Goal: Obtain resource: Obtain resource

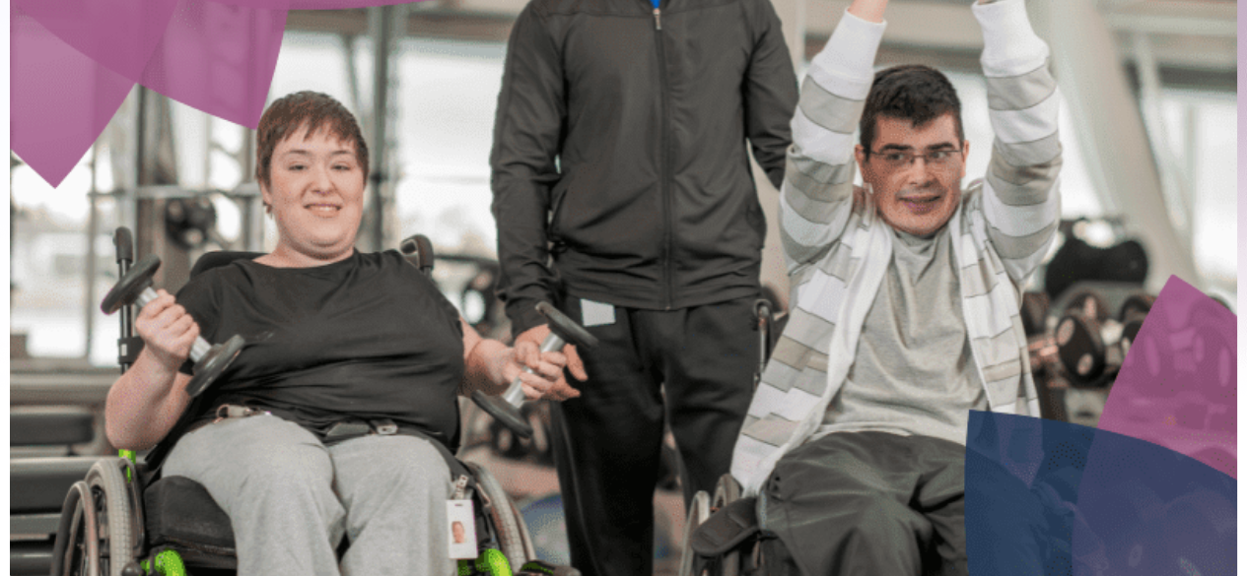
click at [1230, 119] on img at bounding box center [623, 201] width 1227 height 767
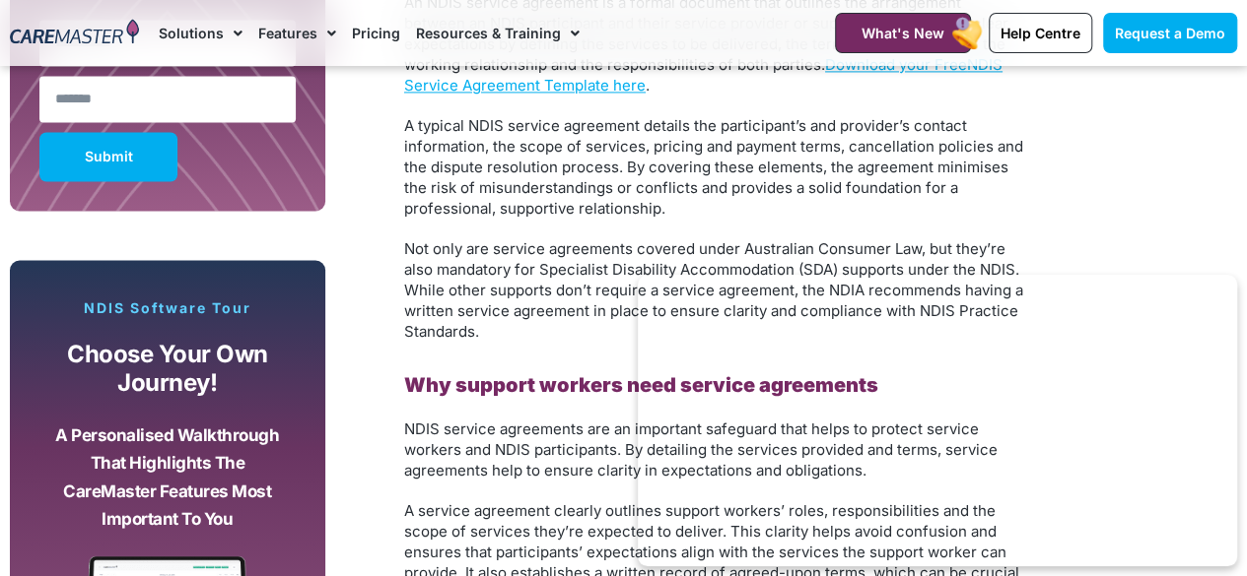
scroll to position [1273, 0]
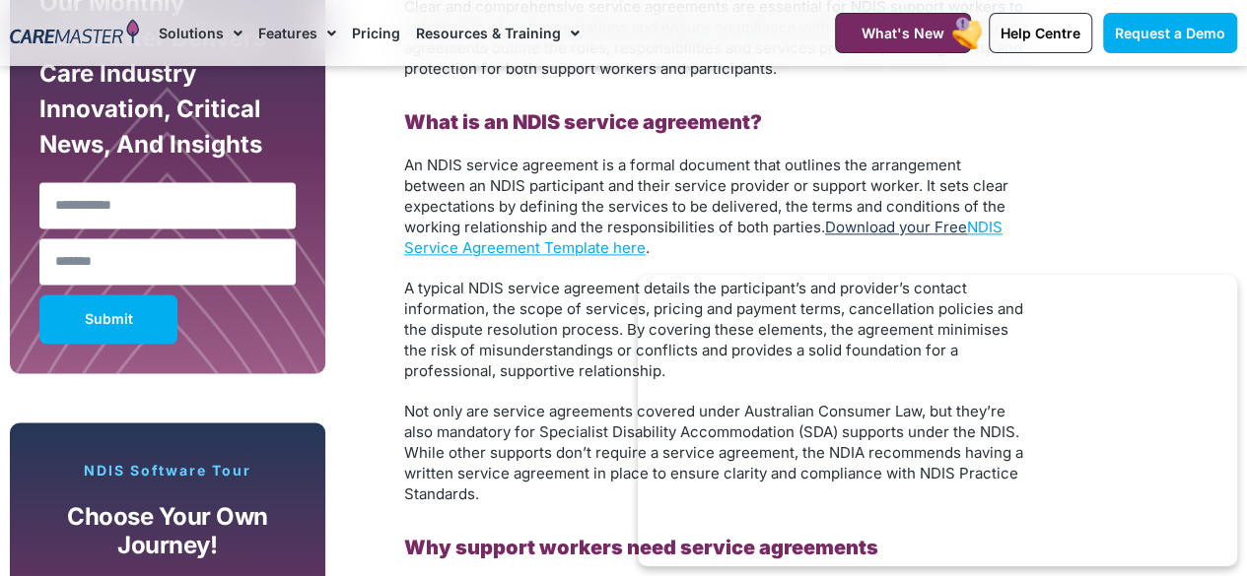
click at [960, 232] on link "Download your Free" at bounding box center [896, 227] width 142 height 19
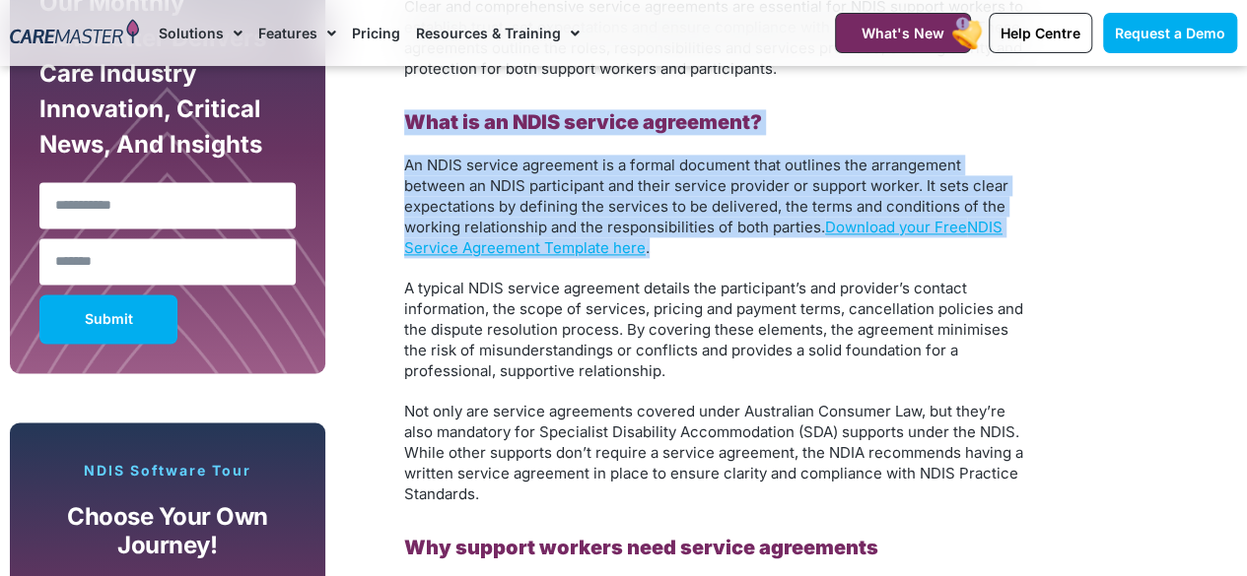
drag, startPoint x: 379, startPoint y: 127, endPoint x: 694, endPoint y: 251, distance: 338.0
click at [694, 251] on p "An NDIS service agreement is a formal document that outlines the arrangement be…" at bounding box center [714, 206] width 621 height 103
drag, startPoint x: 694, startPoint y: 251, endPoint x: 378, endPoint y: 125, distance: 339.6
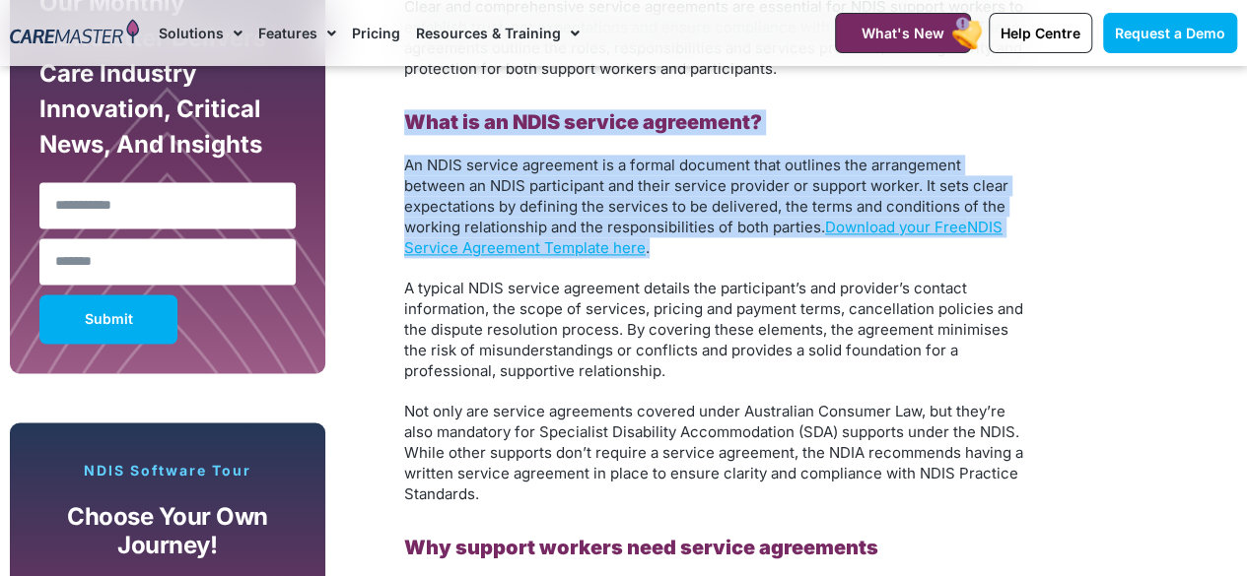
drag, startPoint x: 378, startPoint y: 125, endPoint x: 681, endPoint y: 242, distance: 324.5
click at [681, 242] on p "An NDIS service agreement is a formal document that outlines the arrangement be…" at bounding box center [714, 206] width 621 height 103
drag, startPoint x: 681, startPoint y: 242, endPoint x: 396, endPoint y: 119, distance: 310.3
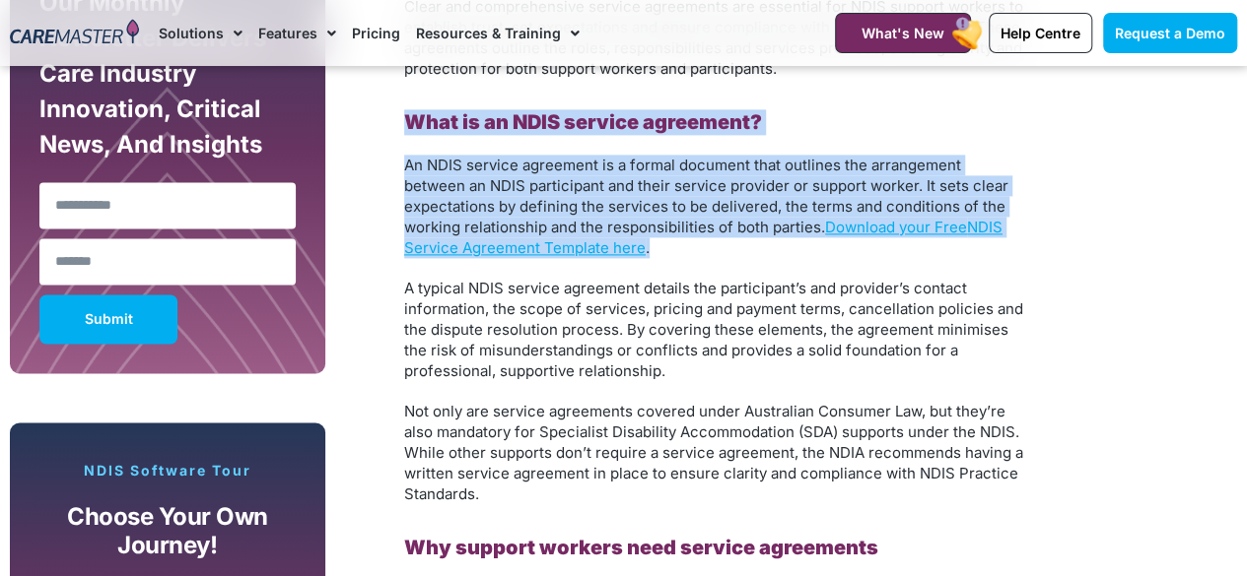
drag, startPoint x: 396, startPoint y: 119, endPoint x: 754, endPoint y: 250, distance: 381.0
click at [754, 250] on p "An NDIS service agreement is a formal document that outlines the arrangement be…" at bounding box center [714, 206] width 621 height 103
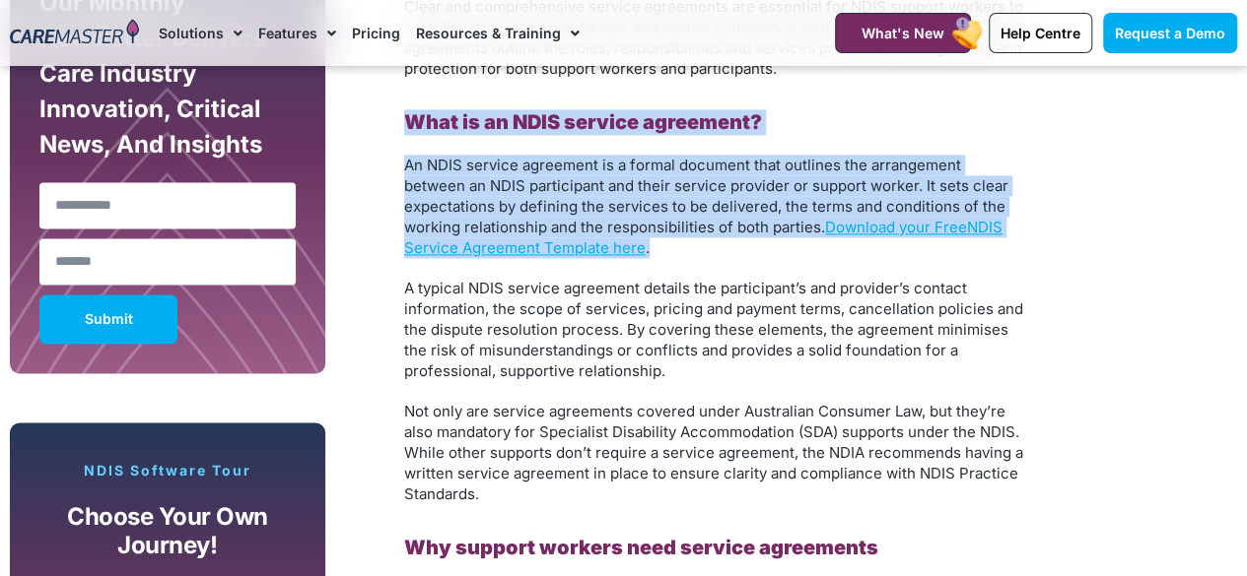
drag, startPoint x: 754, startPoint y: 250, endPoint x: 398, endPoint y: 115, distance: 380.5
drag, startPoint x: 398, startPoint y: 115, endPoint x: 692, endPoint y: 243, distance: 320.4
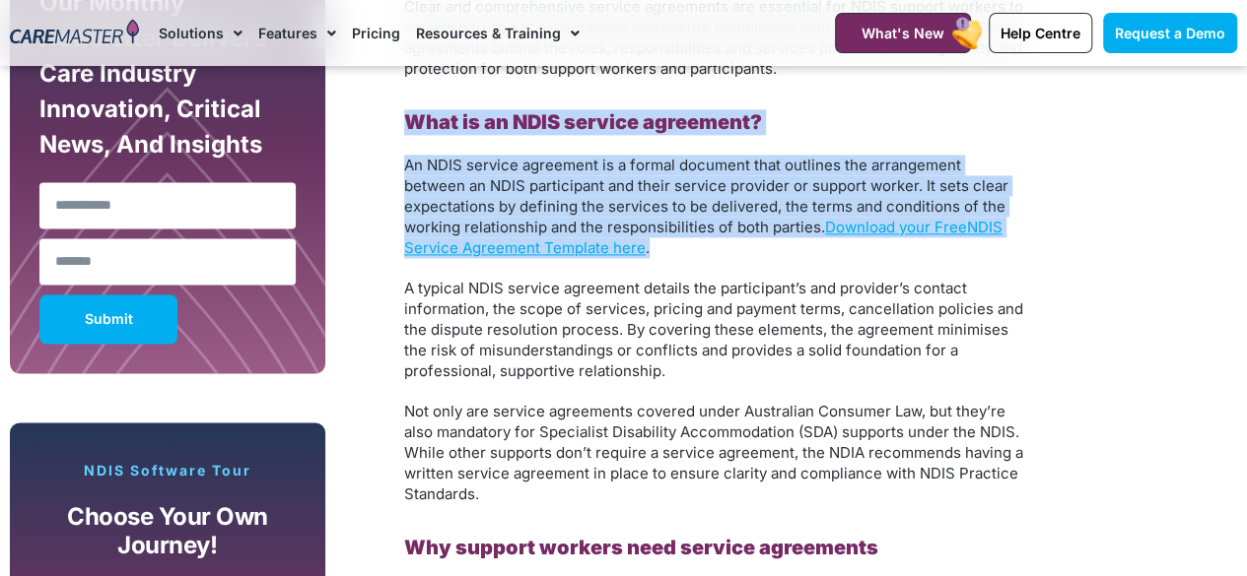
click at [692, 243] on p "An NDIS service agreement is a formal document that outlines the arrangement be…" at bounding box center [714, 206] width 621 height 103
drag, startPoint x: 692, startPoint y: 243, endPoint x: 382, endPoint y: 128, distance: 330.2
drag, startPoint x: 382, startPoint y: 128, endPoint x: 672, endPoint y: 245, distance: 312.5
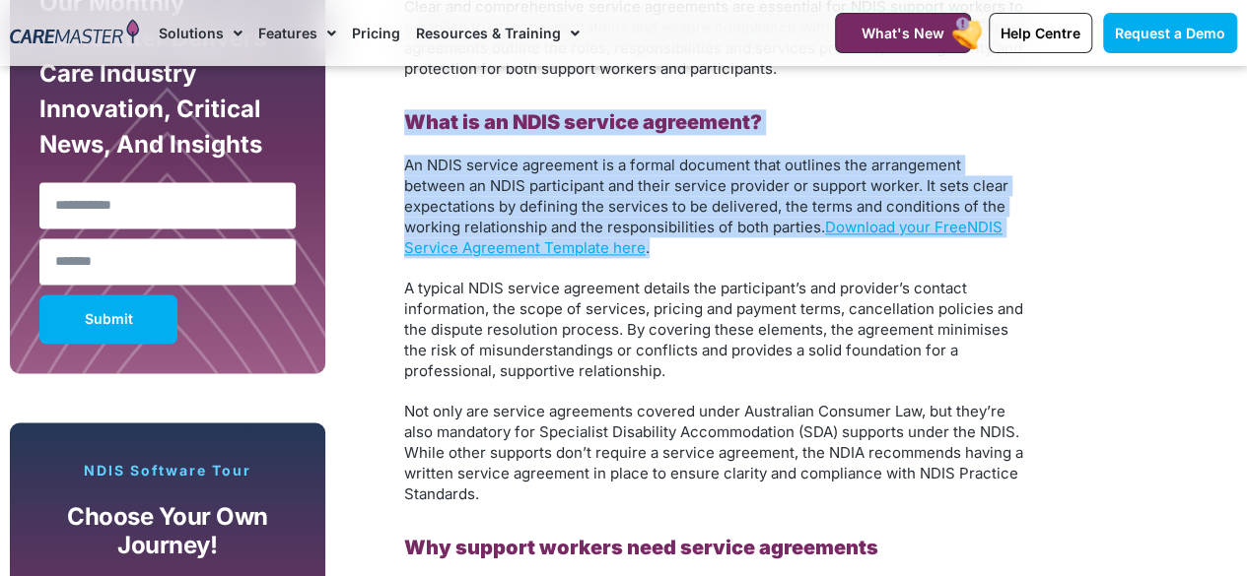
click at [672, 245] on p "An NDIS service agreement is a formal document that outlines the arrangement be…" at bounding box center [714, 206] width 621 height 103
drag, startPoint x: 672, startPoint y: 245, endPoint x: 405, endPoint y: 123, distance: 293.7
click at [405, 123] on b "What is an NDIS service agreement?" at bounding box center [583, 122] width 358 height 24
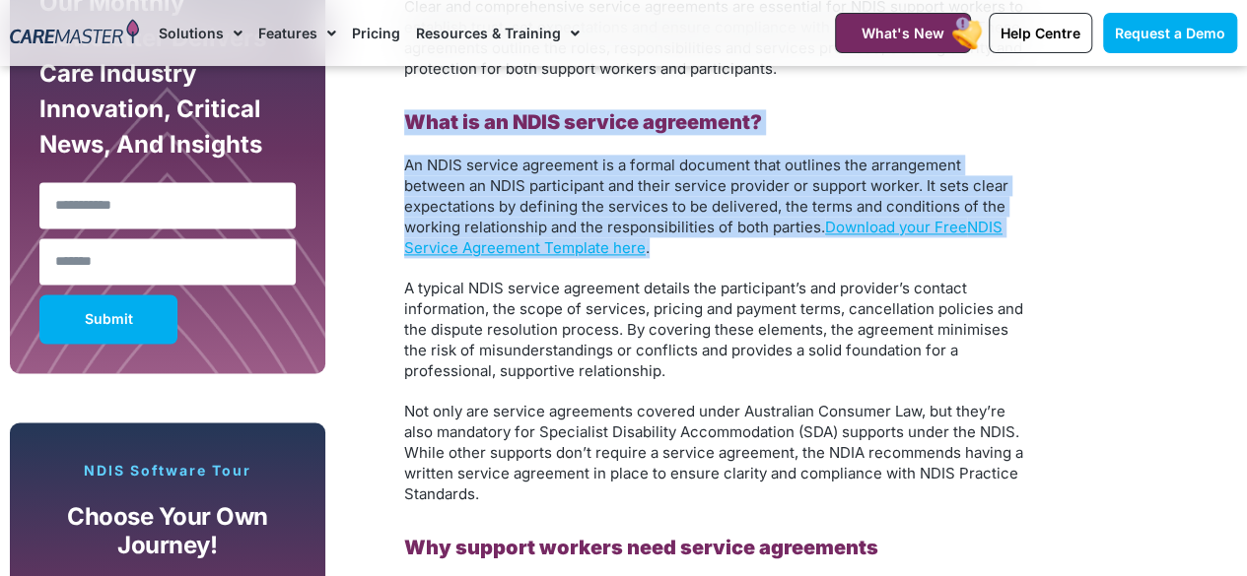
drag, startPoint x: 405, startPoint y: 123, endPoint x: 677, endPoint y: 247, distance: 299.0
click at [677, 247] on p "An NDIS service agreement is a formal document that outlines the arrangement be…" at bounding box center [714, 206] width 621 height 103
drag, startPoint x: 677, startPoint y: 247, endPoint x: 391, endPoint y: 115, distance: 314.8
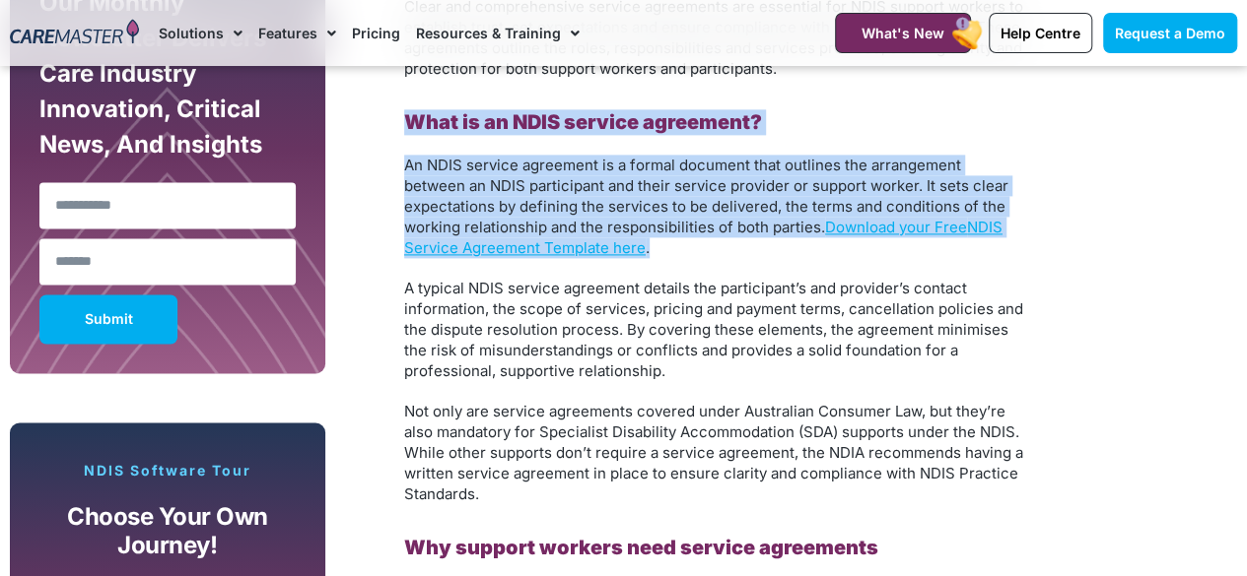
drag, startPoint x: 391, startPoint y: 115, endPoint x: 683, endPoint y: 251, distance: 321.8
click at [683, 251] on p "An NDIS service agreement is a formal document that outlines the arrangement be…" at bounding box center [714, 206] width 621 height 103
drag, startPoint x: 683, startPoint y: 251, endPoint x: 390, endPoint y: 117, distance: 321.9
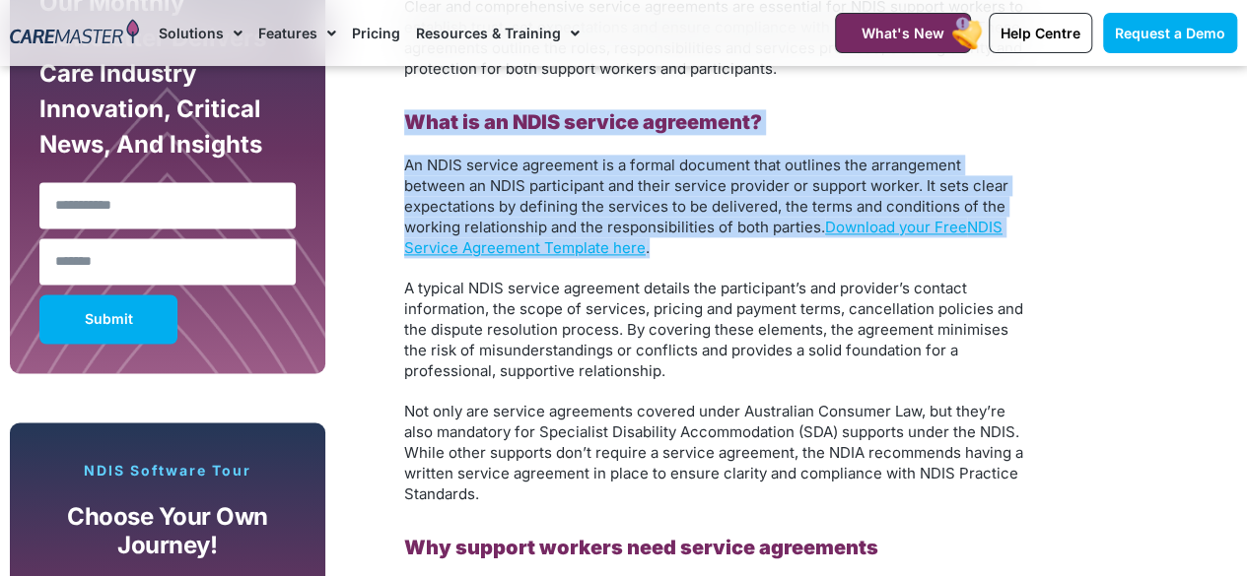
drag, startPoint x: 390, startPoint y: 117, endPoint x: 677, endPoint y: 239, distance: 311.7
click at [677, 239] on p "An NDIS service agreement is a formal document that outlines the arrangement be…" at bounding box center [714, 206] width 621 height 103
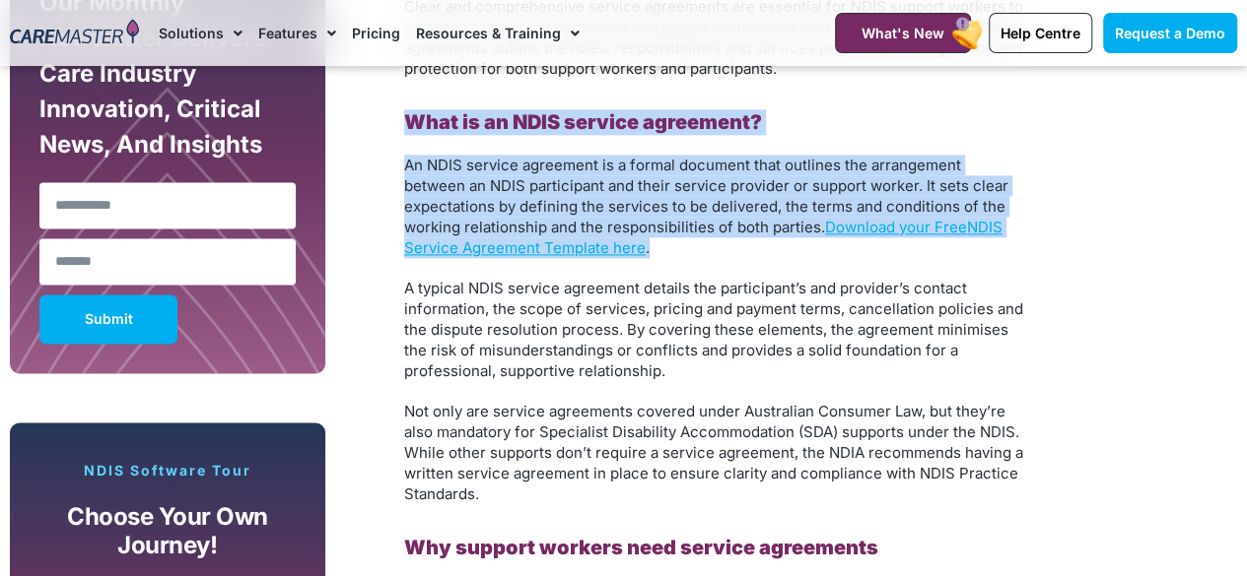
drag, startPoint x: 677, startPoint y: 239, endPoint x: 406, endPoint y: 121, distance: 295.7
click at [406, 121] on b "What is an NDIS service agreement?" at bounding box center [583, 122] width 358 height 24
drag, startPoint x: 406, startPoint y: 121, endPoint x: 705, endPoint y: 245, distance: 323.4
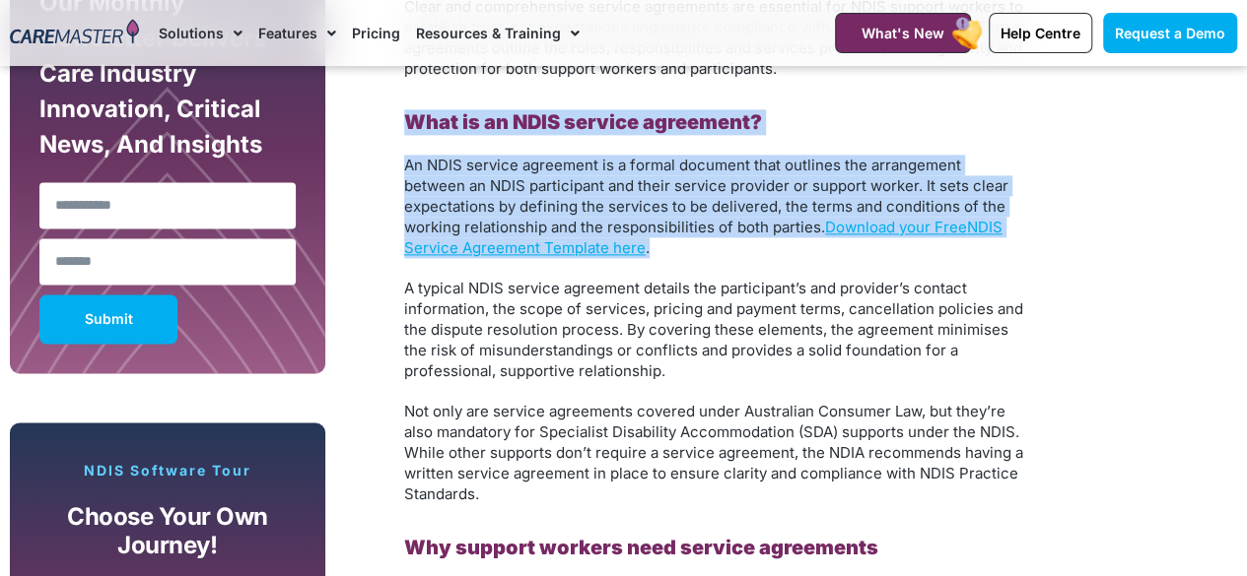
click at [705, 245] on p "An NDIS service agreement is a formal document that outlines the arrangement be…" at bounding box center [714, 206] width 621 height 103
drag, startPoint x: 705, startPoint y: 245, endPoint x: 400, endPoint y: 119, distance: 329.6
drag, startPoint x: 400, startPoint y: 119, endPoint x: 680, endPoint y: 246, distance: 307.4
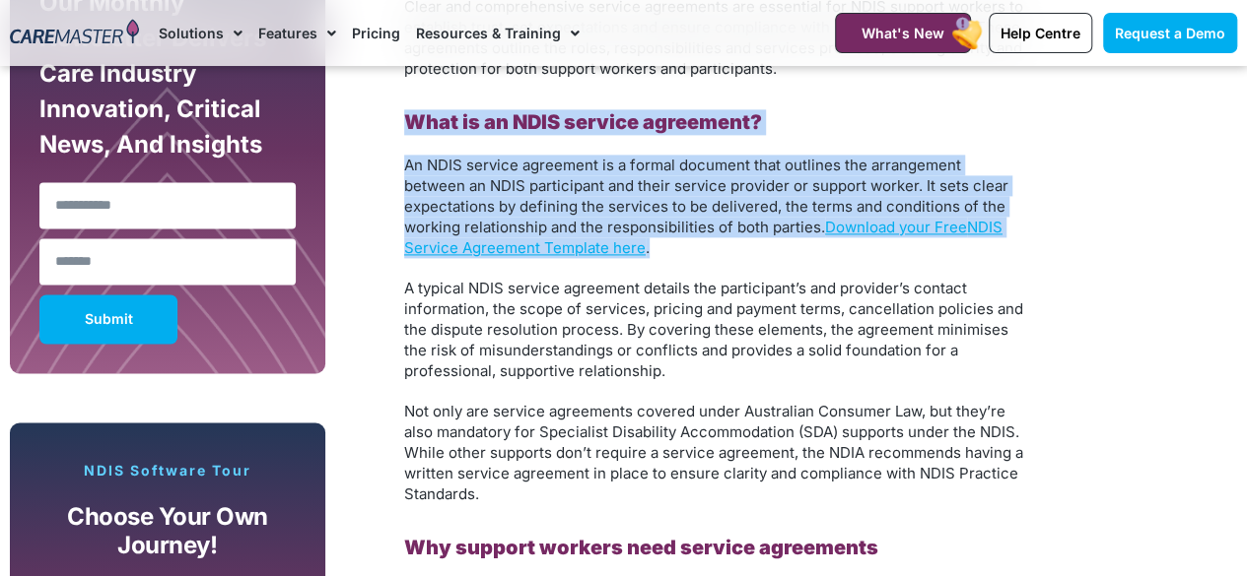
click at [680, 246] on p "An NDIS service agreement is a formal document that outlines the arrangement be…" at bounding box center [714, 206] width 621 height 103
drag, startPoint x: 680, startPoint y: 246, endPoint x: 400, endPoint y: 122, distance: 306.2
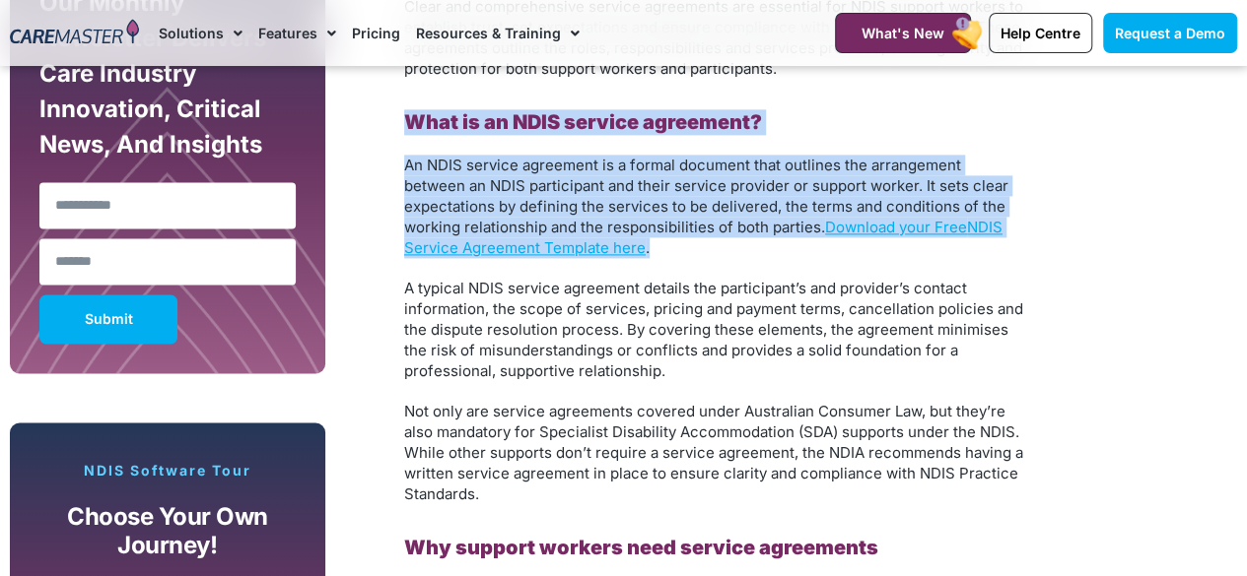
drag, startPoint x: 400, startPoint y: 122, endPoint x: 681, endPoint y: 241, distance: 305.1
click at [681, 241] on p "An NDIS service agreement is a formal document that outlines the arrangement be…" at bounding box center [714, 206] width 621 height 103
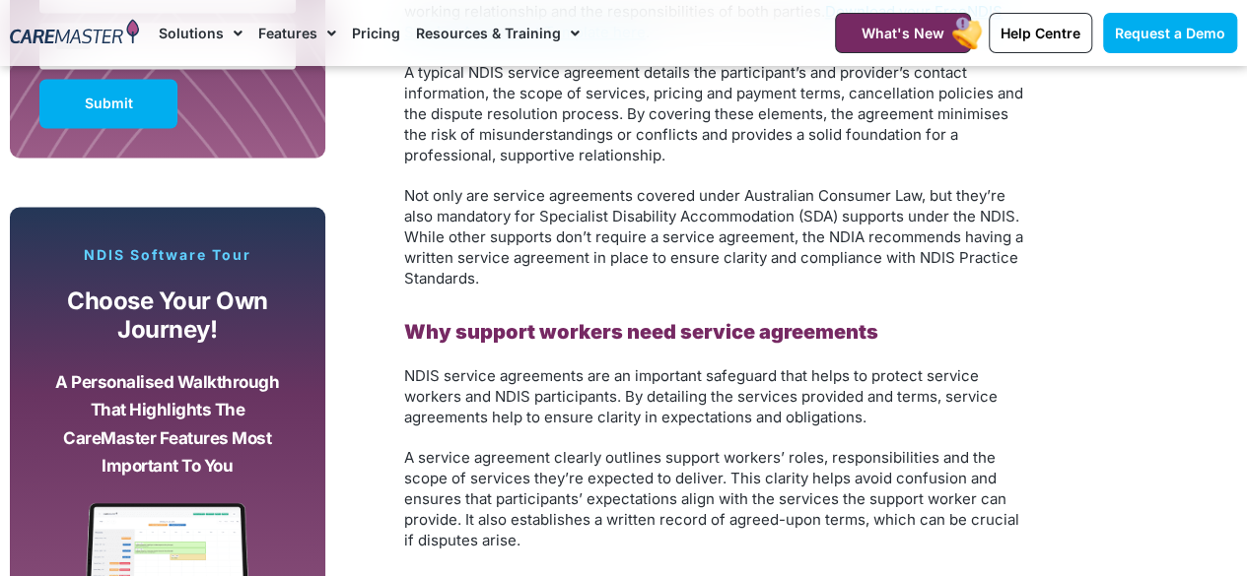
scroll to position [1470, 0]
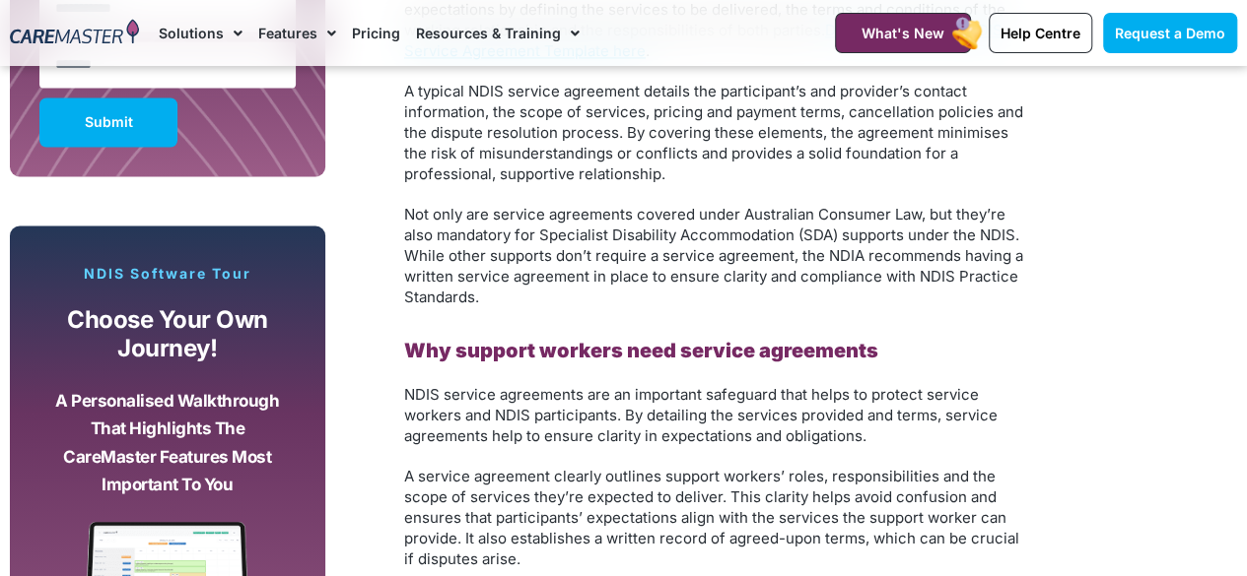
click at [601, 109] on span "A typical NDIS service agreement details the participant’s and provider’s conta…" at bounding box center [713, 132] width 619 height 101
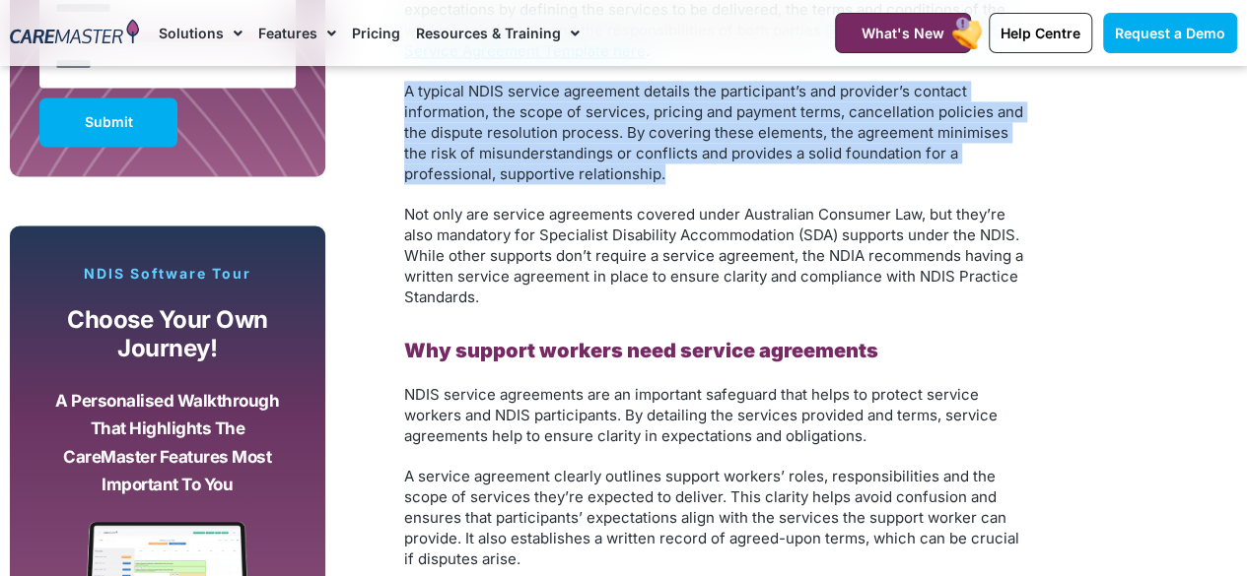
click at [601, 109] on span "A typical NDIS service agreement details the participant’s and provider’s conta…" at bounding box center [713, 132] width 619 height 101
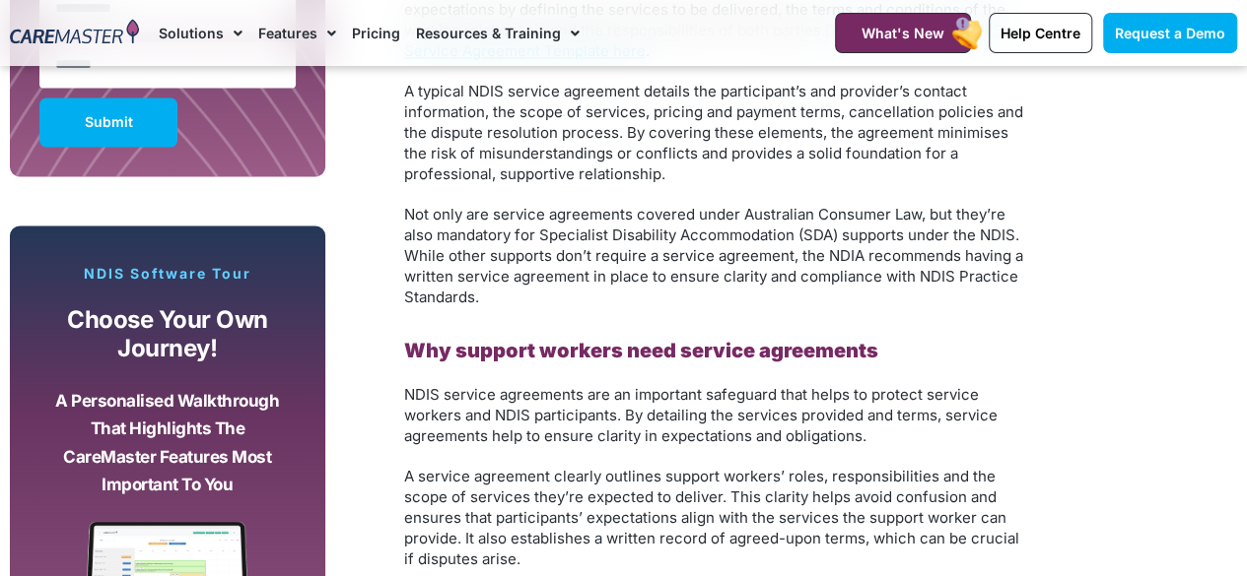
click at [601, 109] on span "A typical NDIS service agreement details the participant’s and provider’s conta…" at bounding box center [713, 132] width 619 height 101
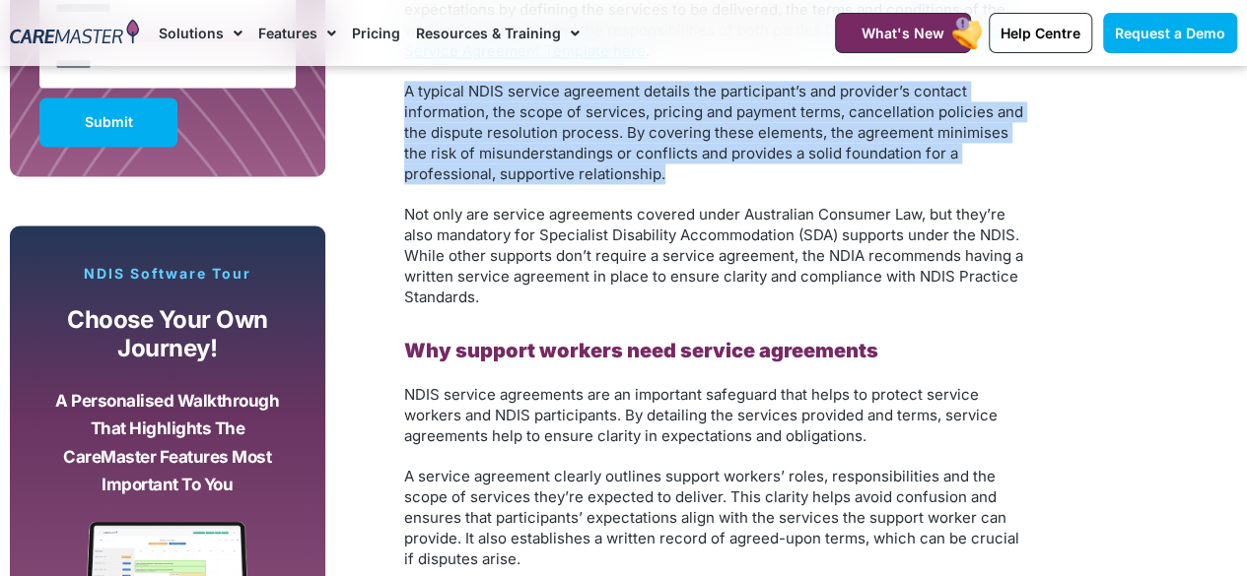
click at [601, 109] on span "A typical NDIS service agreement details the participant’s and provider’s conta…" at bounding box center [713, 132] width 619 height 101
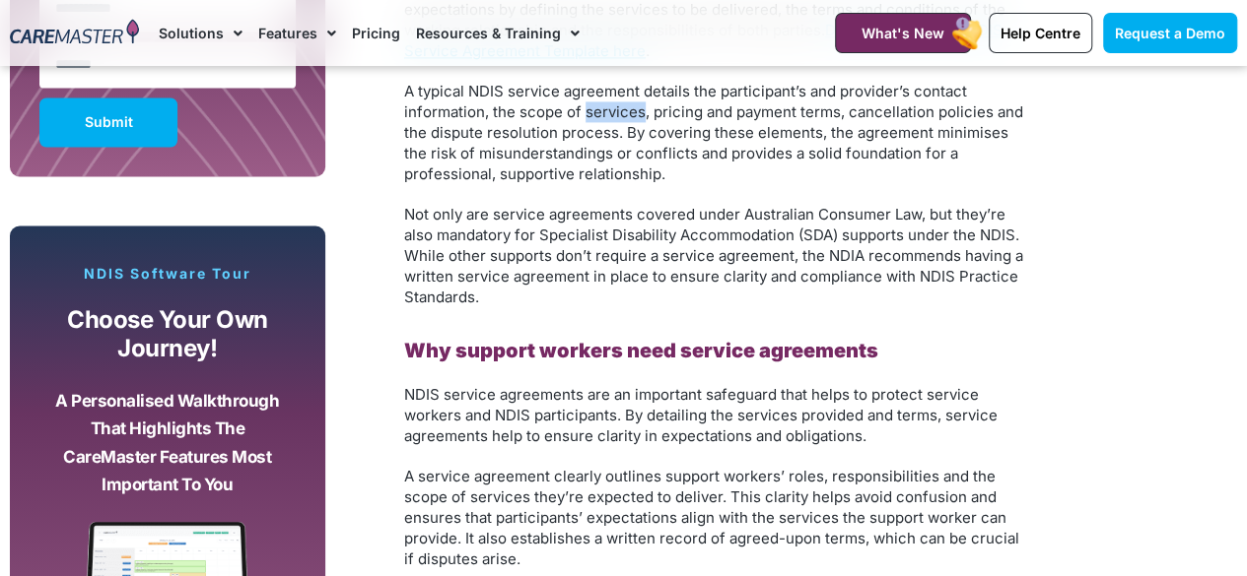
click at [601, 109] on span "A typical NDIS service agreement details the participant’s and provider’s conta…" at bounding box center [713, 132] width 619 height 101
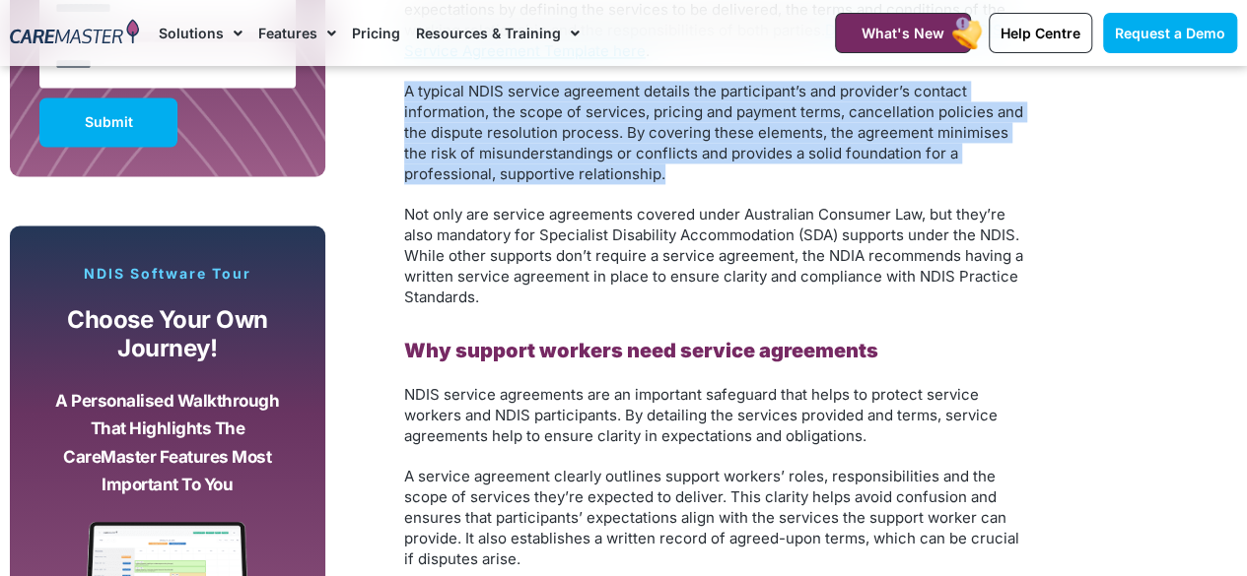
click at [601, 109] on span "A typical NDIS service agreement details the participant’s and provider’s conta…" at bounding box center [713, 132] width 619 height 101
click at [694, 120] on span "A typical NDIS service agreement details the participant’s and provider’s conta…" at bounding box center [713, 132] width 619 height 101
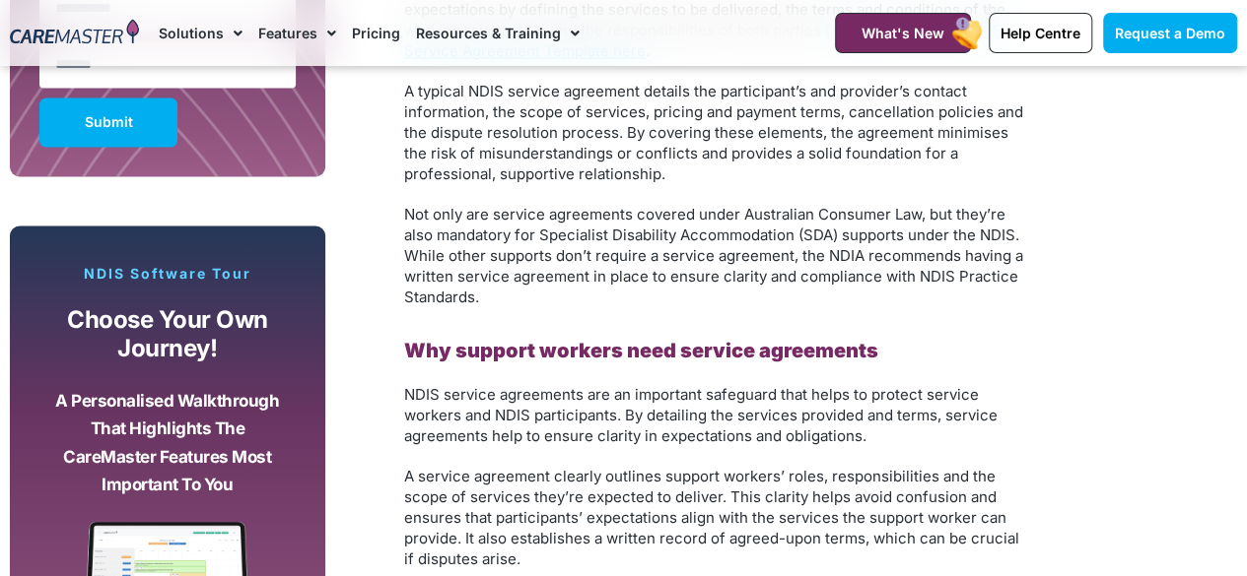
click at [691, 211] on span "Not only are service agreements covered under Australian Consumer Law, but they…" at bounding box center [713, 255] width 619 height 101
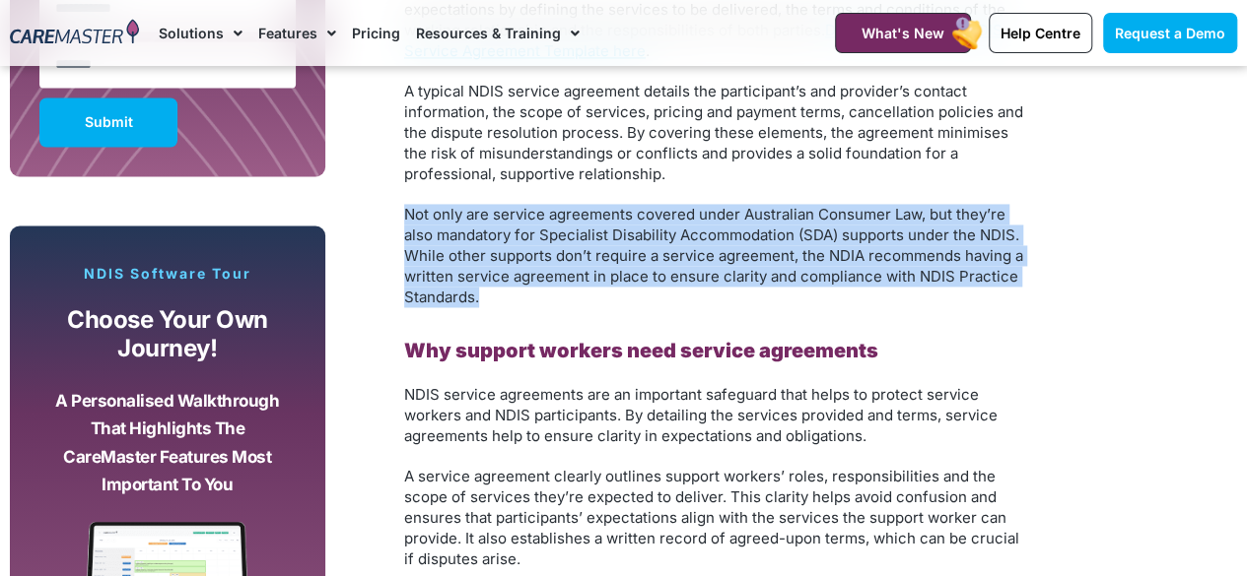
click at [691, 211] on span "Not only are service agreements covered under Australian Consumer Law, but they…" at bounding box center [713, 255] width 619 height 101
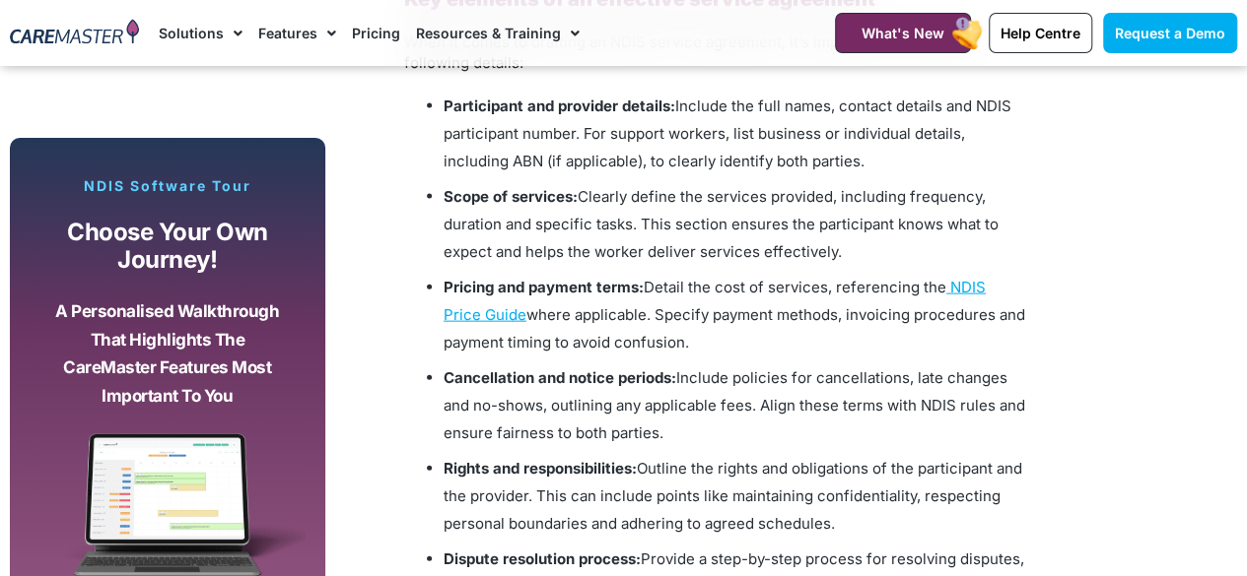
scroll to position [2090, 0]
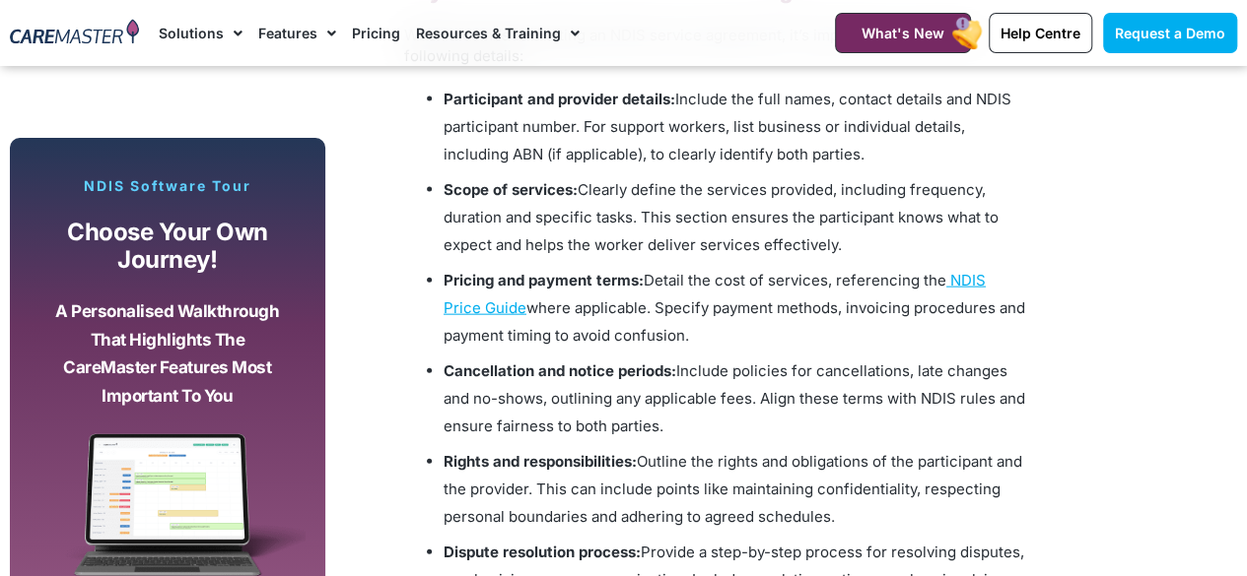
click at [692, 133] on span "Include the full names, contact details and NDIS participant number. For suppor…" at bounding box center [727, 127] width 568 height 74
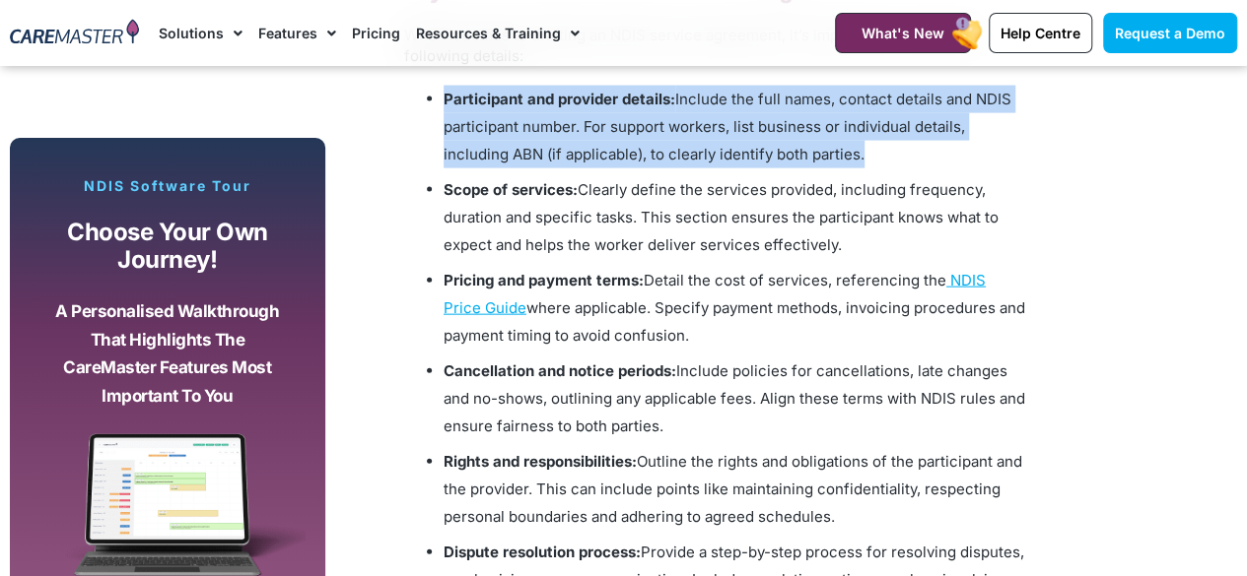
click at [692, 133] on span "Include the full names, contact details and NDIS participant number. For suppor…" at bounding box center [727, 127] width 568 height 74
click at [677, 128] on span "Include the full names, contact details and NDIS participant number. For suppor…" at bounding box center [727, 127] width 568 height 74
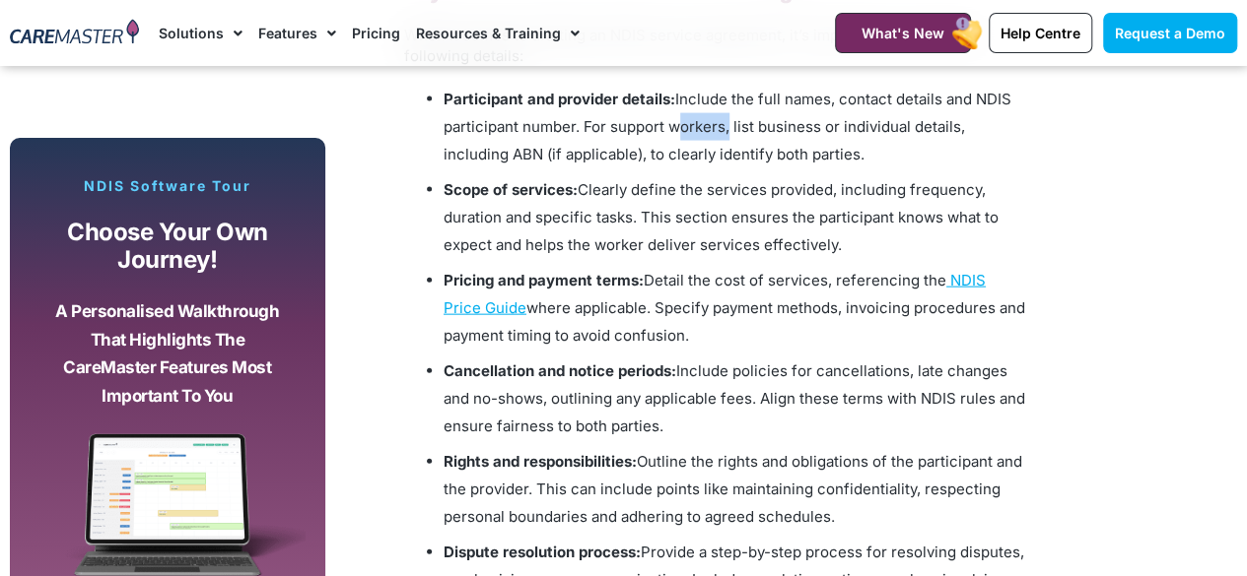
click at [677, 128] on span "Include the full names, contact details and NDIS participant number. For suppor…" at bounding box center [727, 127] width 568 height 74
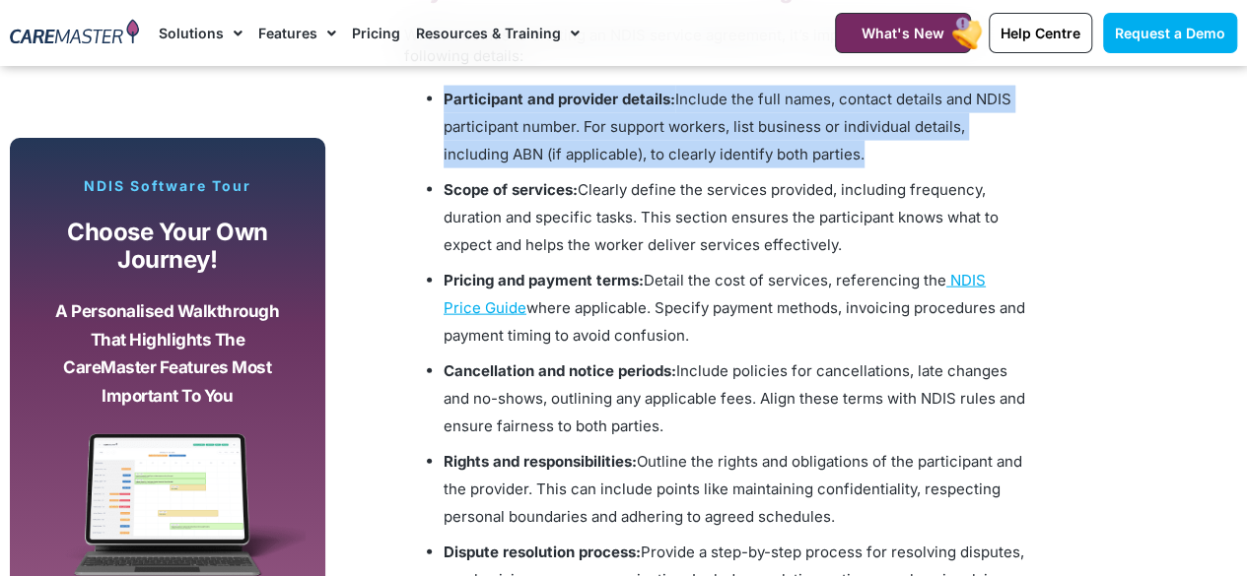
click at [677, 128] on span "Include the full names, contact details and NDIS participant number. For suppor…" at bounding box center [727, 127] width 568 height 74
click at [678, 148] on span "Include the full names, contact details and NDIS participant number. For suppor…" at bounding box center [727, 127] width 568 height 74
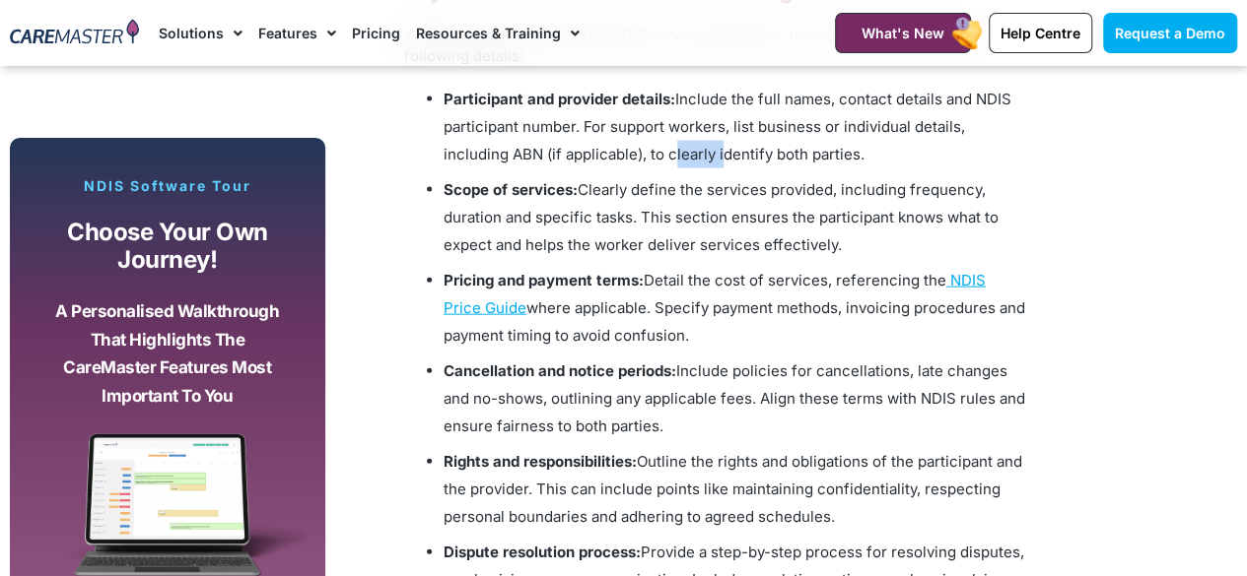
click at [678, 148] on span "Include the full names, contact details and NDIS participant number. For suppor…" at bounding box center [727, 127] width 568 height 74
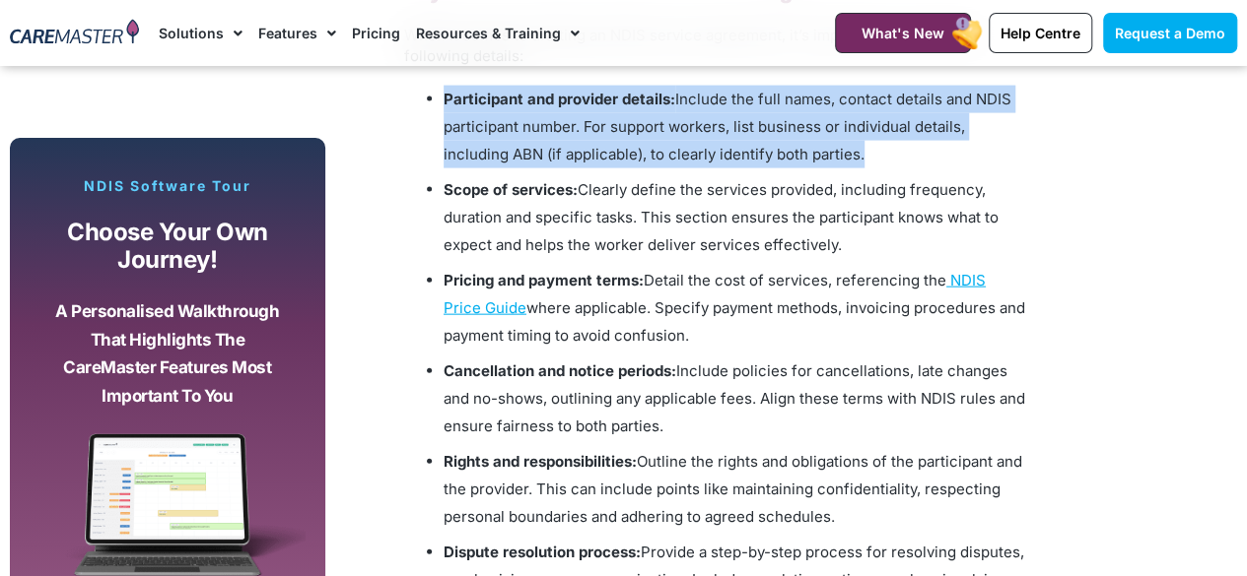
click at [678, 148] on span "Include the full names, contact details and NDIS participant number. For suppor…" at bounding box center [727, 127] width 568 height 74
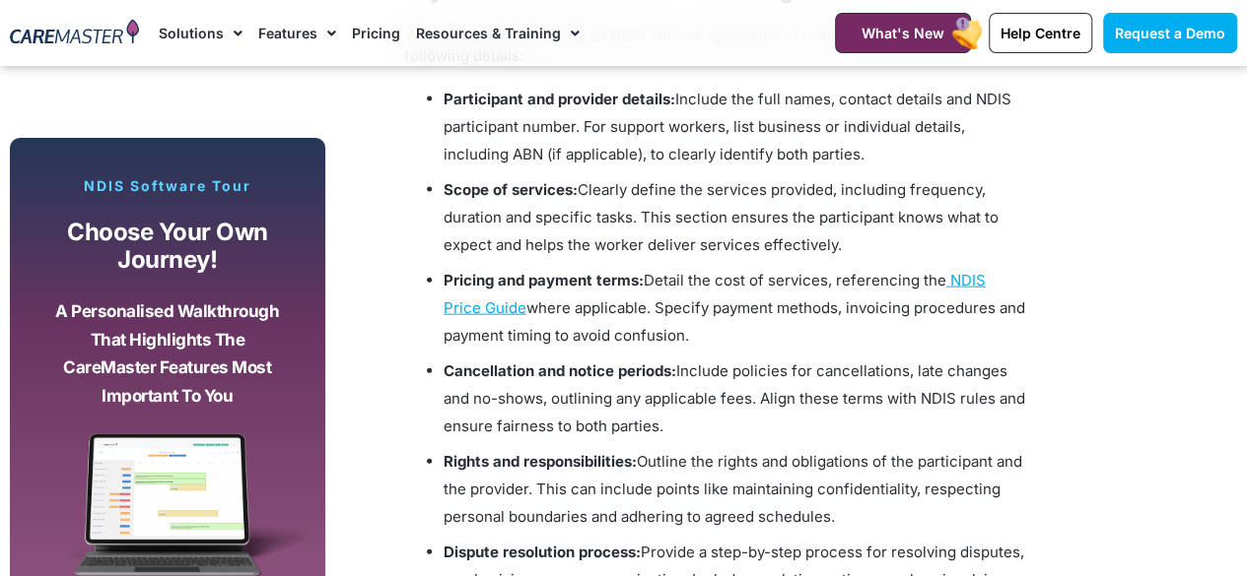
click at [577, 229] on li "Scope of services: Clearly define the services provided, including frequency, d…" at bounding box center [733, 217] width 581 height 83
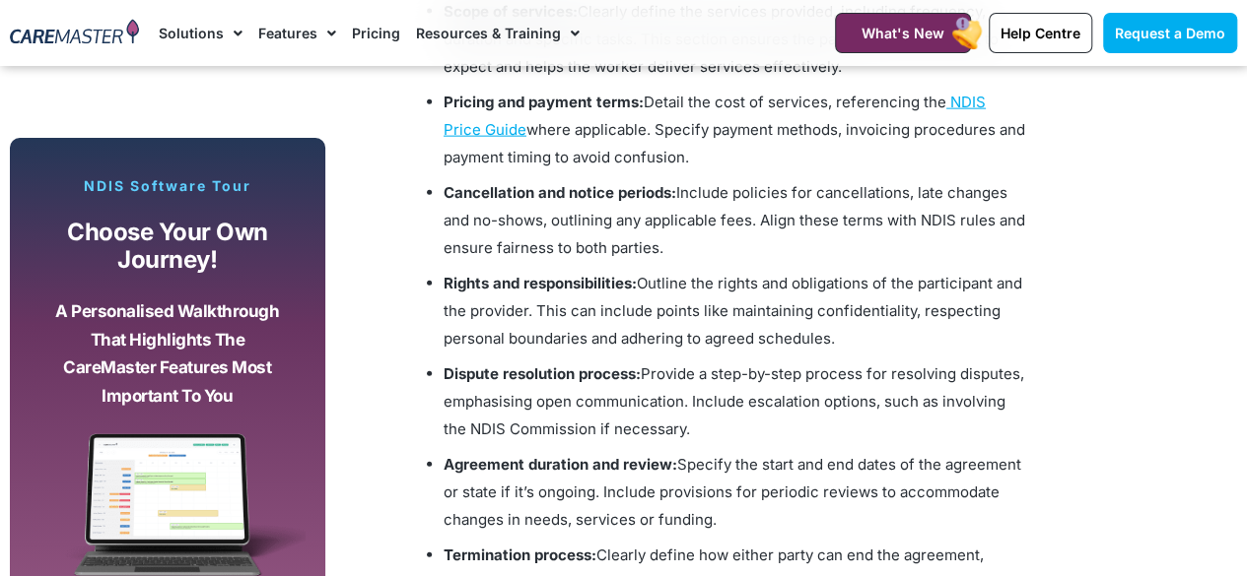
scroll to position [2290, 0]
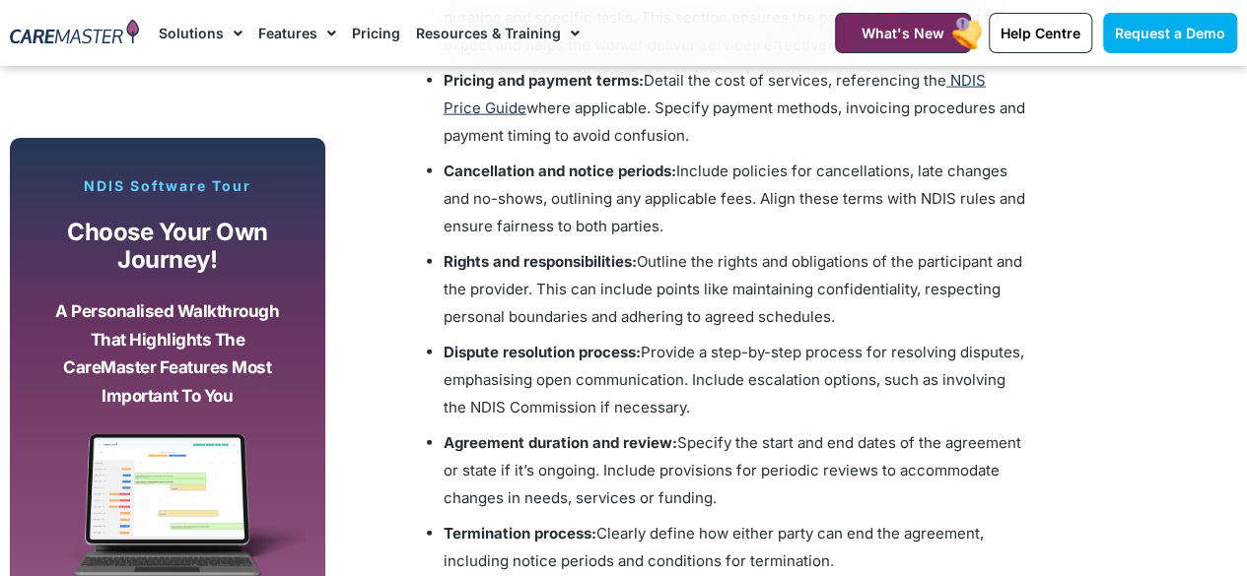
click at [985, 84] on span "NDIS Price Guide" at bounding box center [714, 94] width 542 height 46
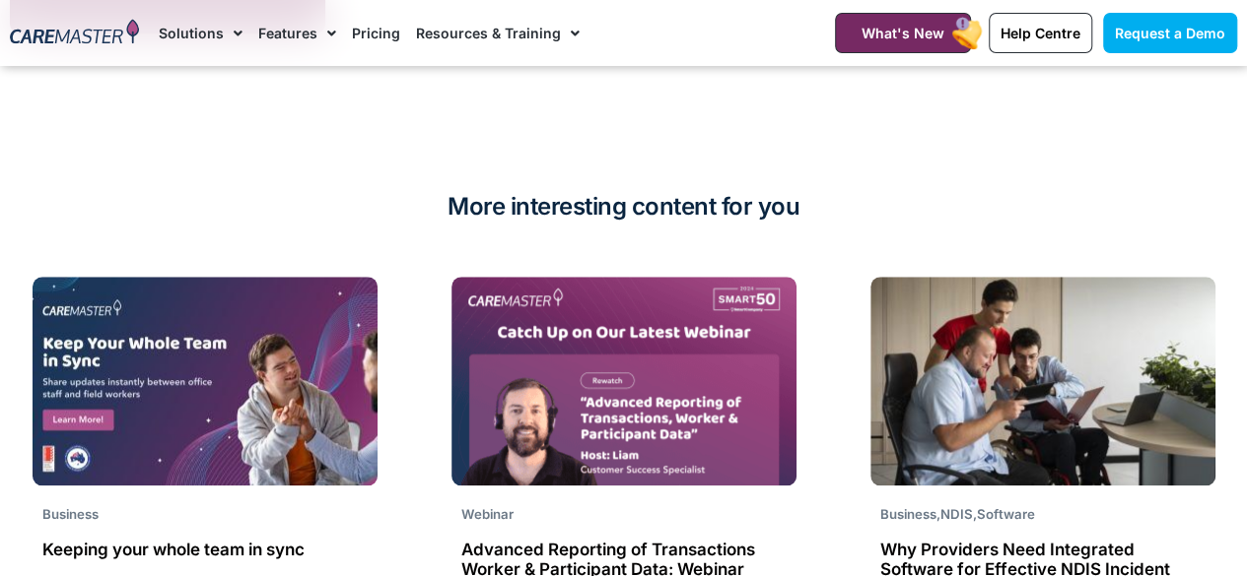
scroll to position [4523, 0]
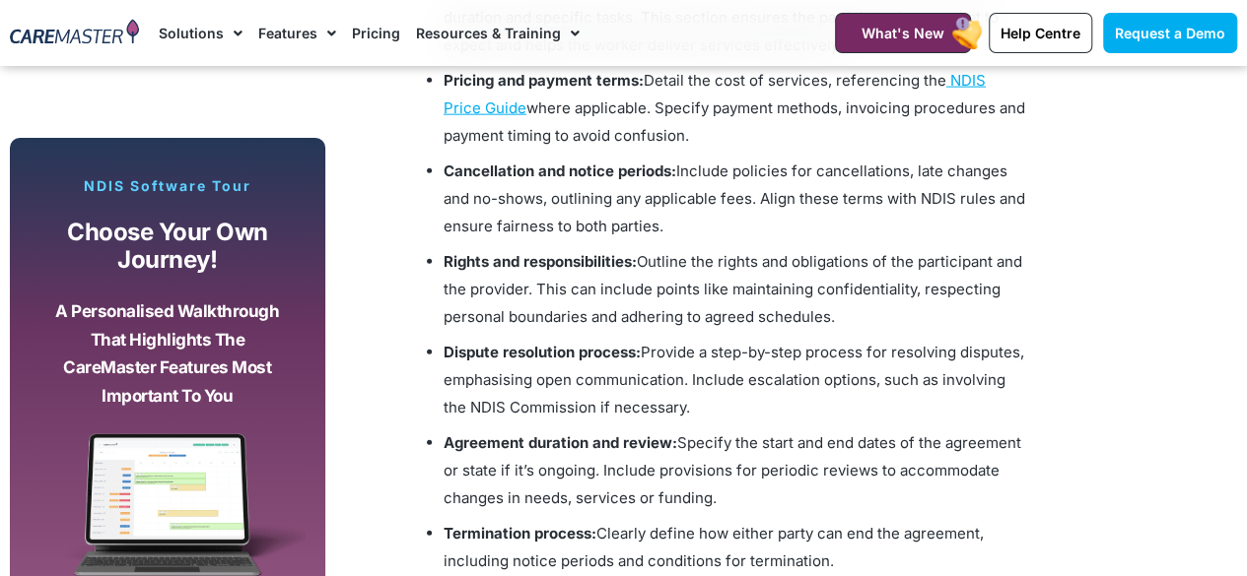
click at [662, 197] on span "Include policies for cancellations, late changes and no-shows, outlining any ap…" at bounding box center [733, 199] width 581 height 74
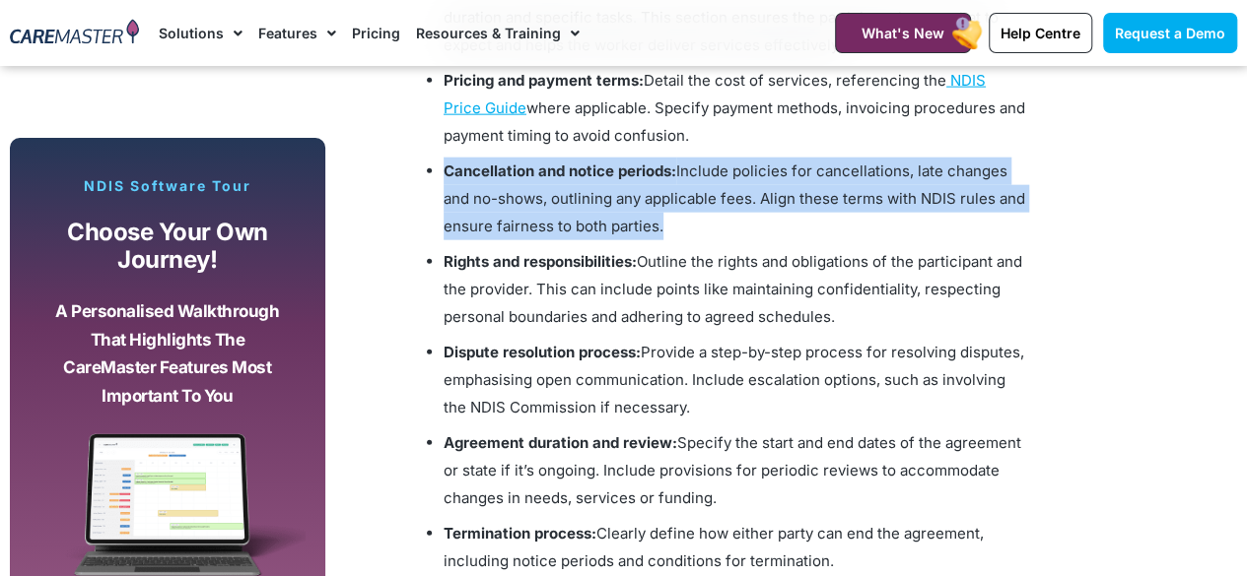
click at [662, 197] on span "Include policies for cancellations, late changes and no-shows, outlining any ap…" at bounding box center [733, 199] width 581 height 74
click at [596, 179] on li "Cancellation and notice periods: Include policies for cancellations, late chang…" at bounding box center [733, 199] width 581 height 83
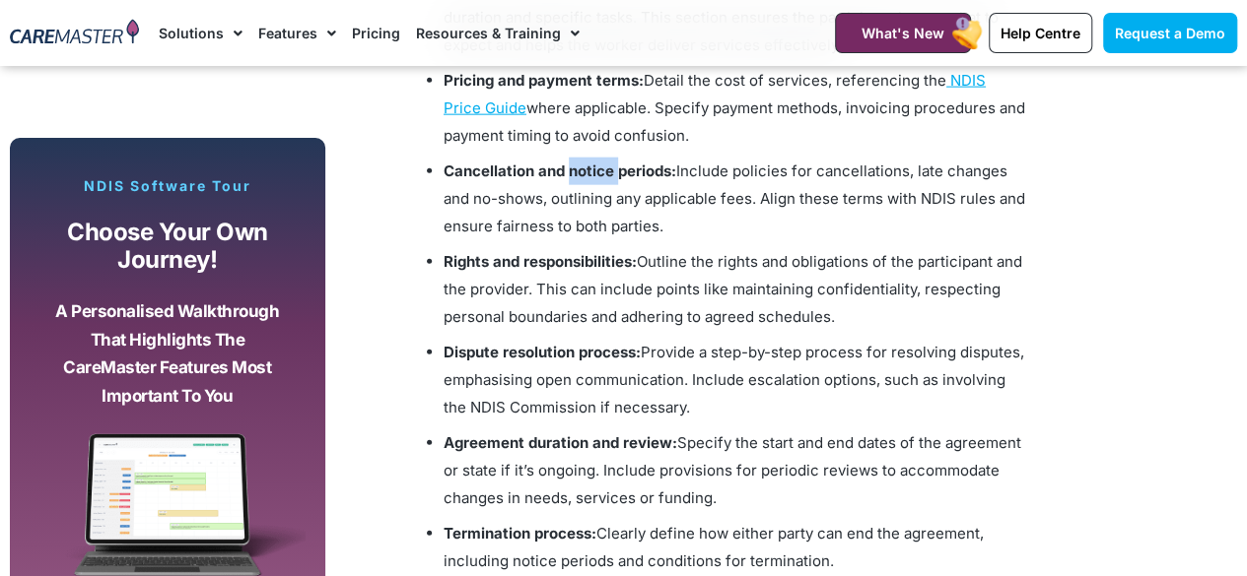
click at [596, 179] on li "Cancellation and notice periods: Include policies for cancellations, late chang…" at bounding box center [733, 199] width 581 height 83
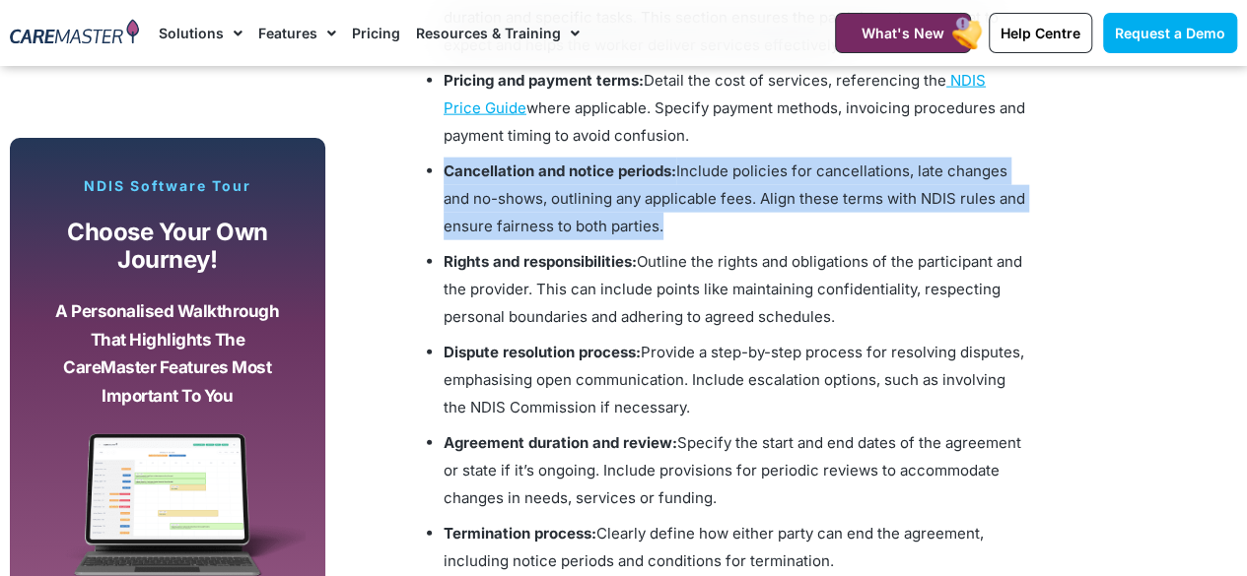
click at [596, 179] on li "Cancellation and notice periods: Include policies for cancellations, late chang…" at bounding box center [733, 199] width 581 height 83
click at [653, 188] on span "Include policies for cancellations, late changes and no-shows, outlining any ap…" at bounding box center [733, 199] width 581 height 74
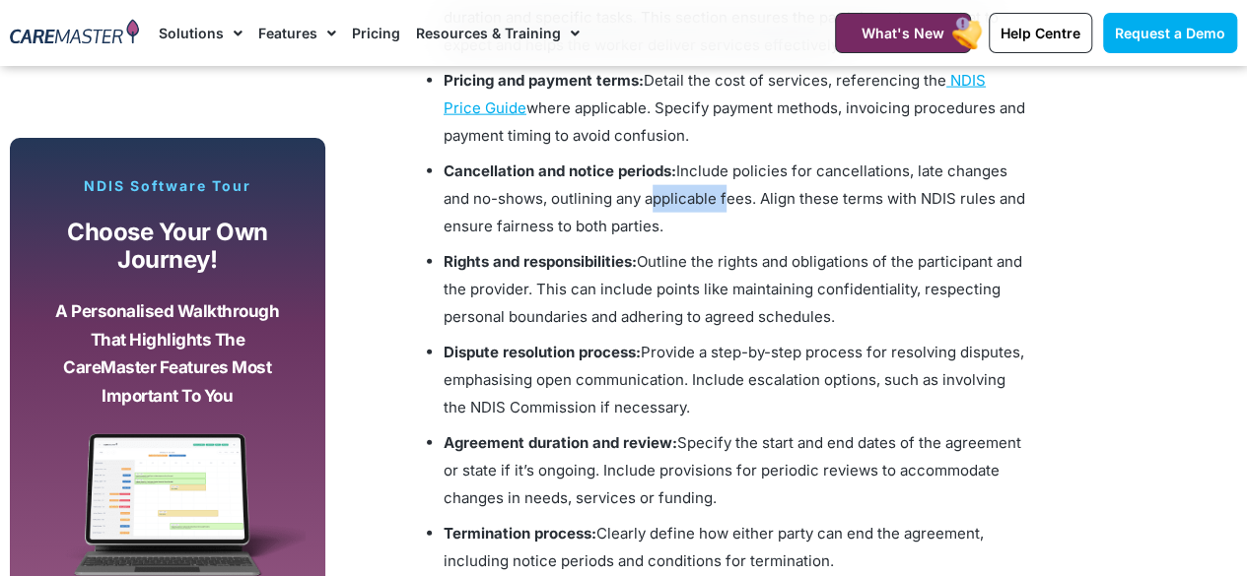
click at [653, 188] on span "Include policies for cancellations, late changes and no-shows, outlining any ap…" at bounding box center [733, 199] width 581 height 74
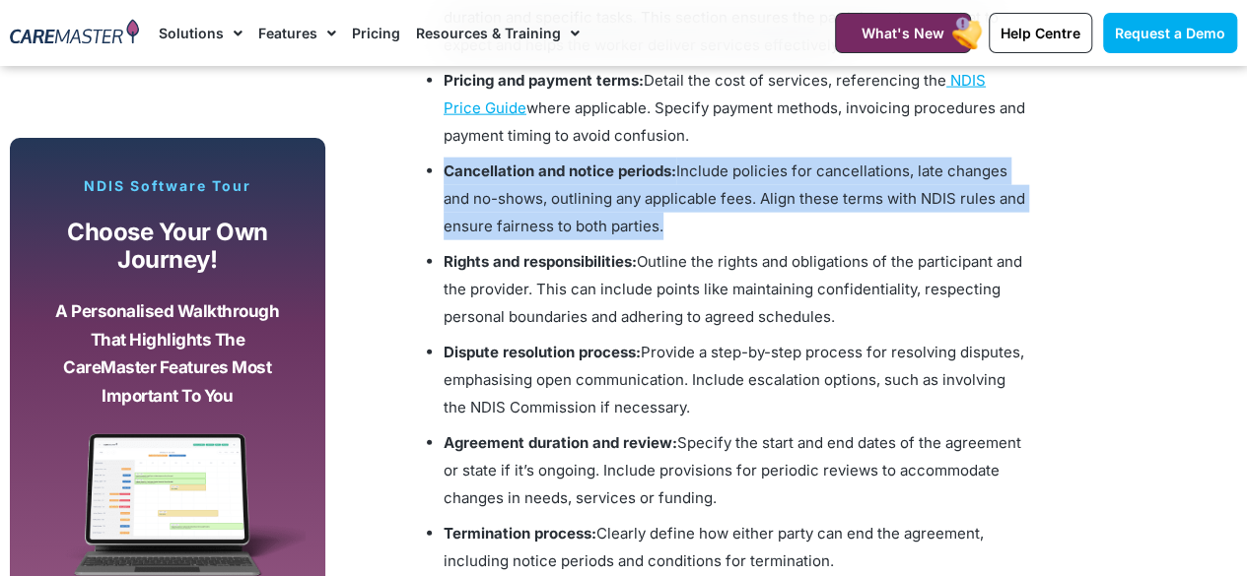
click at [653, 188] on span "Include policies for cancellations, late changes and no-shows, outlining any ap…" at bounding box center [733, 199] width 581 height 74
click at [674, 191] on span "Include policies for cancellations, late changes and no-shows, outlining any ap…" at bounding box center [733, 199] width 581 height 74
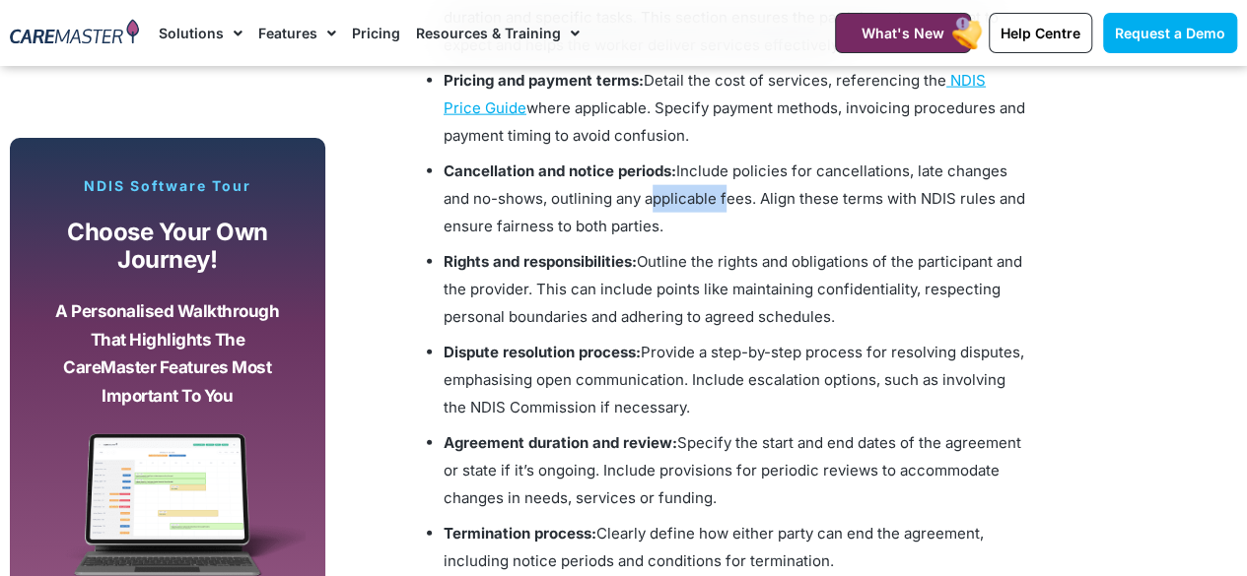
click at [674, 191] on span "Include policies for cancellations, late changes and no-shows, outlining any ap…" at bounding box center [733, 199] width 581 height 74
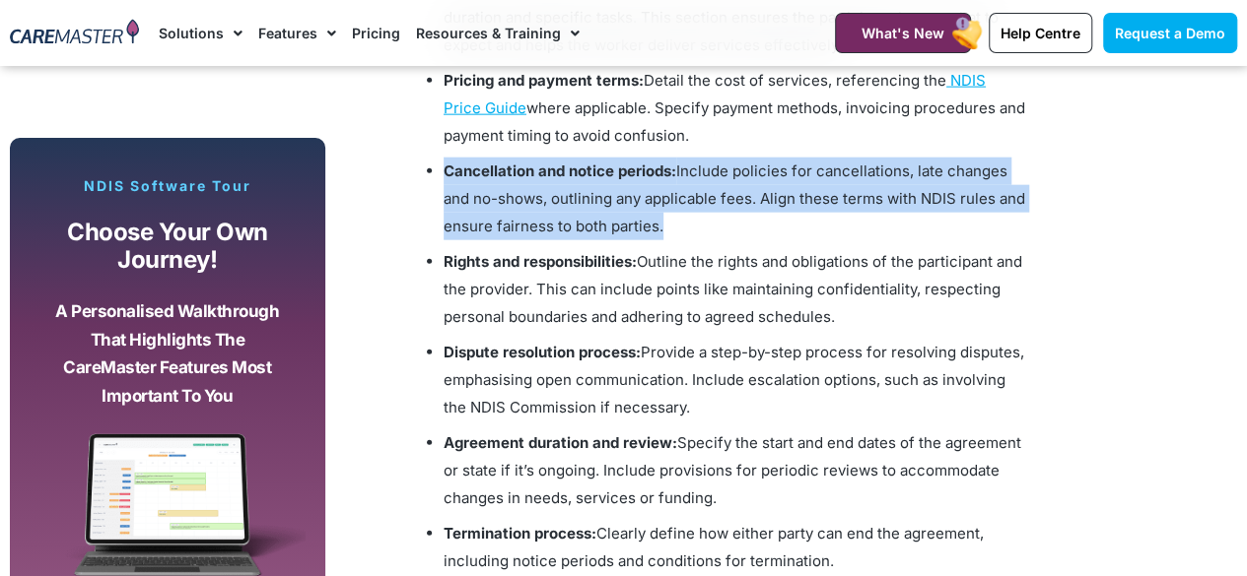
click at [674, 191] on span "Include policies for cancellations, late changes and no-shows, outlining any ap…" at bounding box center [733, 199] width 581 height 74
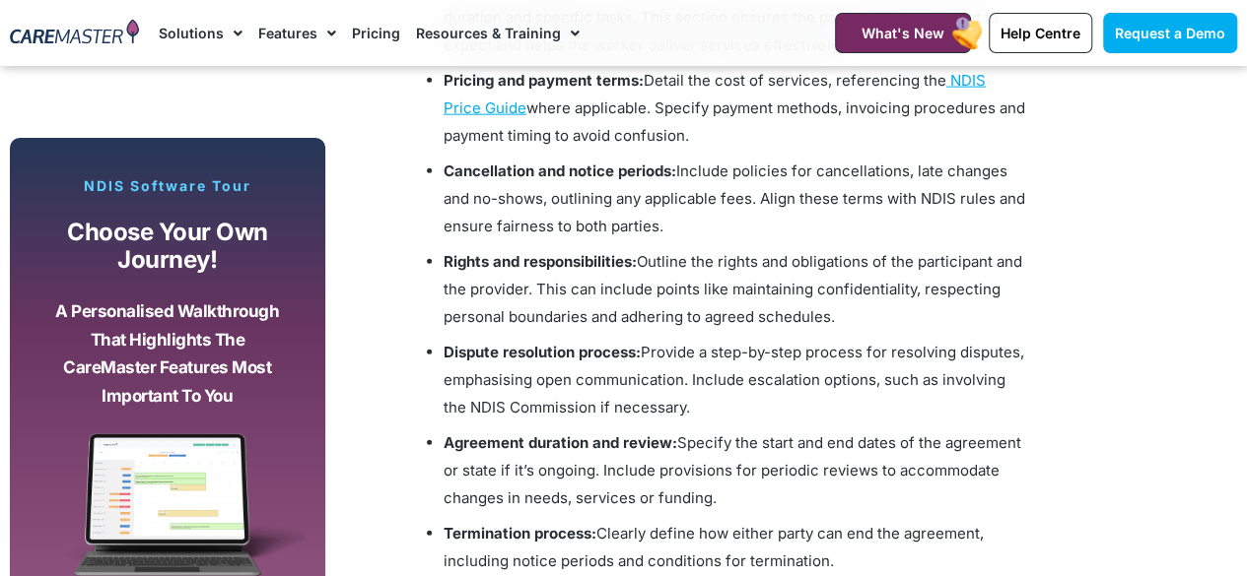
click at [654, 97] on li "Pricing and payment terms: Detail the cost of services, referencing the NDIS Pr…" at bounding box center [733, 108] width 581 height 83
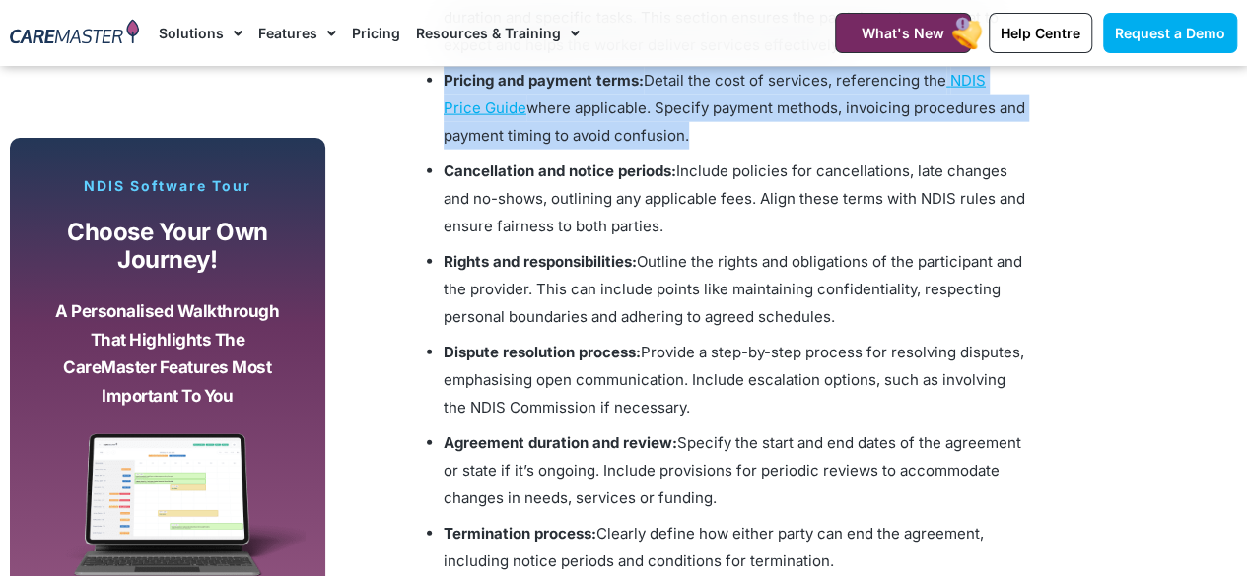
click at [654, 97] on li "Pricing and payment terms: Detail the cost of services, referencing the NDIS Pr…" at bounding box center [733, 108] width 581 height 83
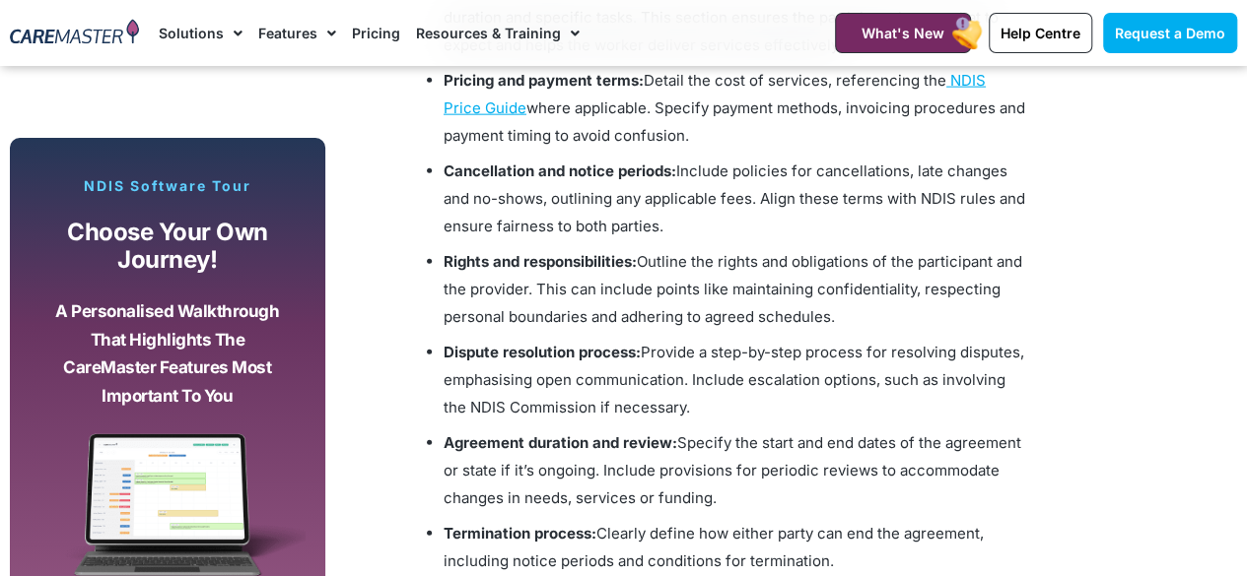
click at [681, 283] on span "Outline the rights and obligations of the participant and the provider. This ca…" at bounding box center [732, 289] width 578 height 74
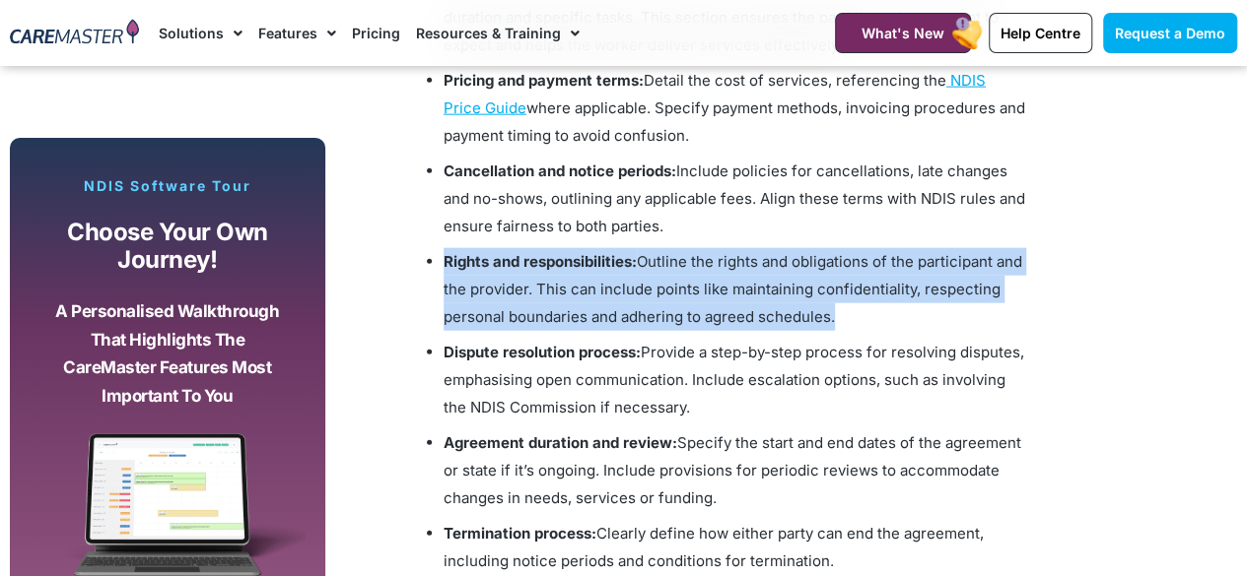
click at [681, 283] on span "Outline the rights and obligations of the participant and the provider. This ca…" at bounding box center [732, 289] width 578 height 74
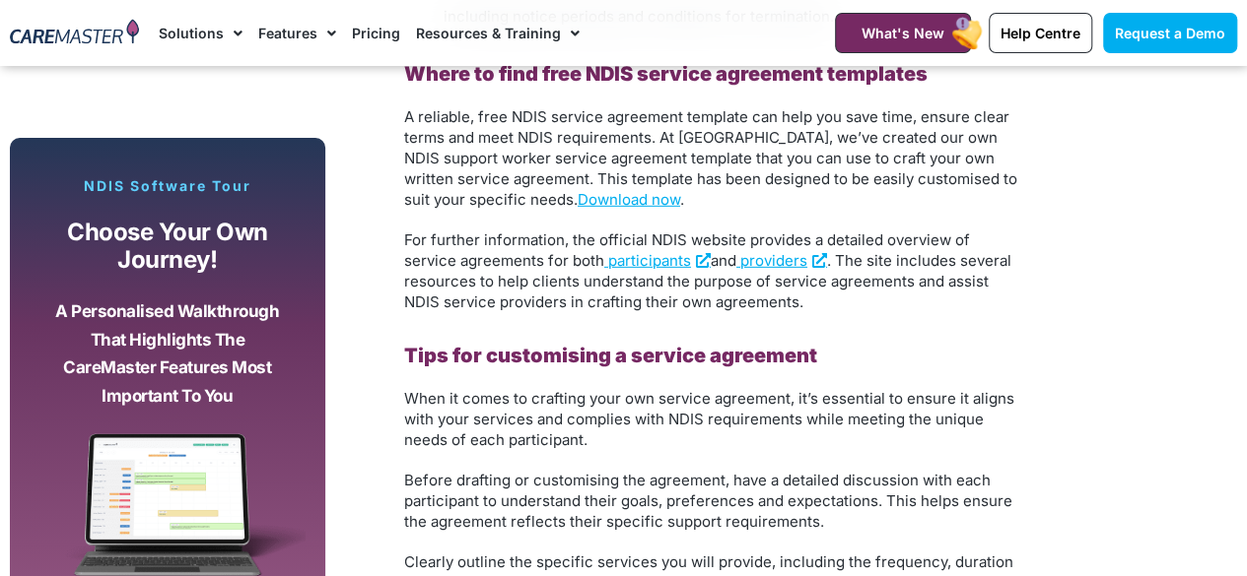
scroll to position [2842, 0]
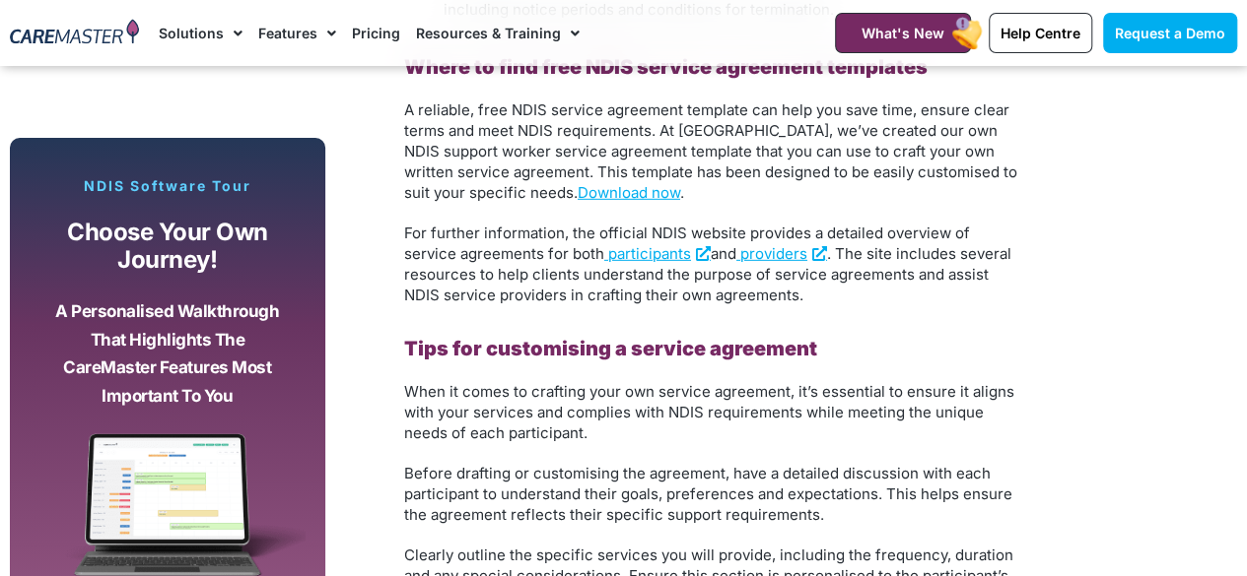
click at [753, 115] on span "A reliable, free NDIS service agreement template can help you save time, ensure…" at bounding box center [710, 151] width 613 height 101
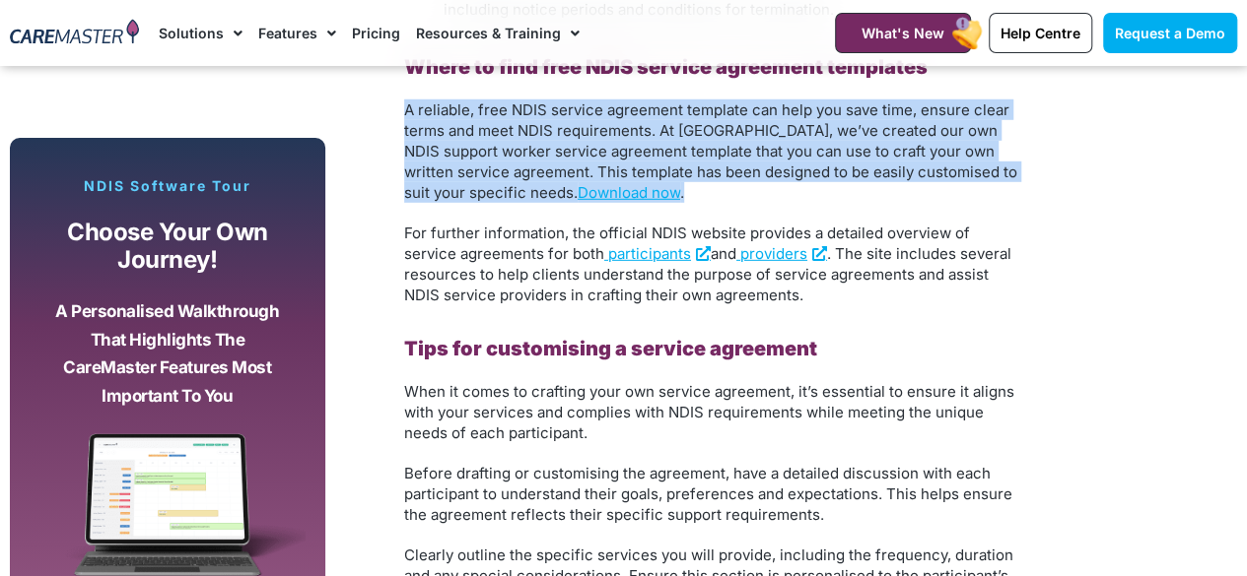
click at [753, 115] on span "A reliable, free NDIS service agreement template can help you save time, ensure…" at bounding box center [710, 151] width 613 height 101
click at [761, 137] on span "A reliable, free NDIS service agreement template can help you save time, ensure…" at bounding box center [710, 151] width 613 height 101
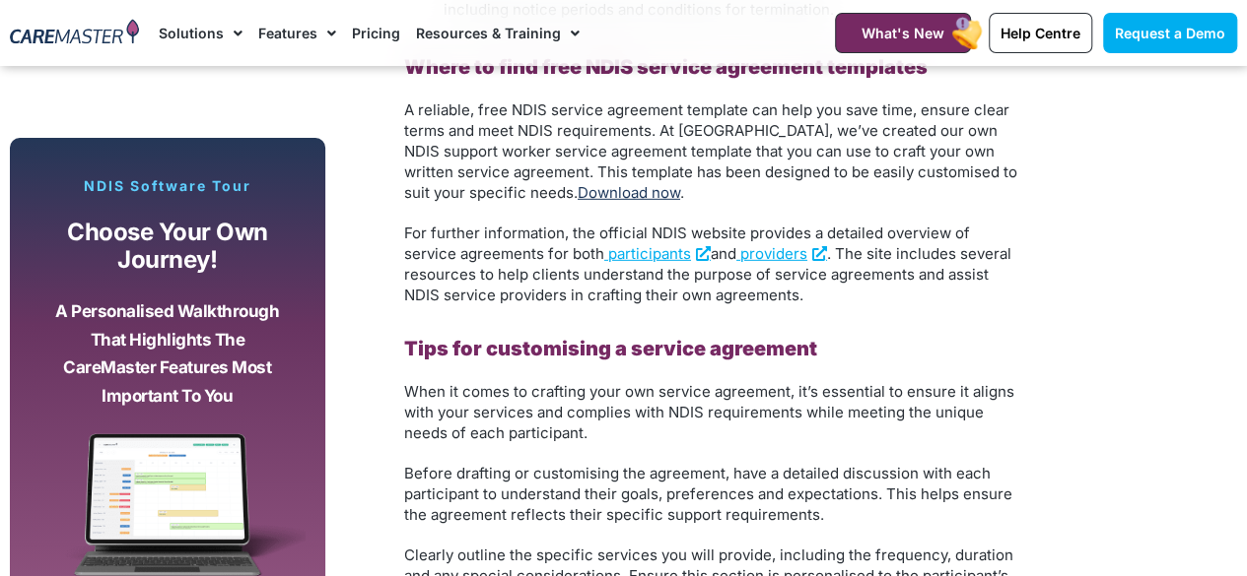
click at [577, 193] on link "Download now" at bounding box center [628, 192] width 102 height 19
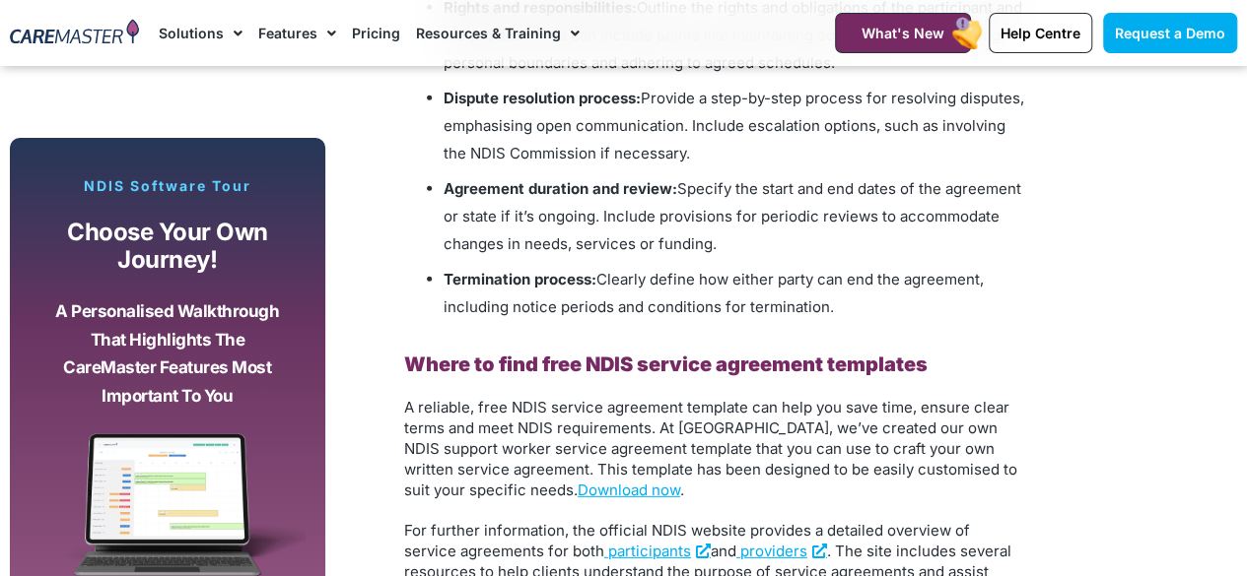
scroll to position [2582, 0]
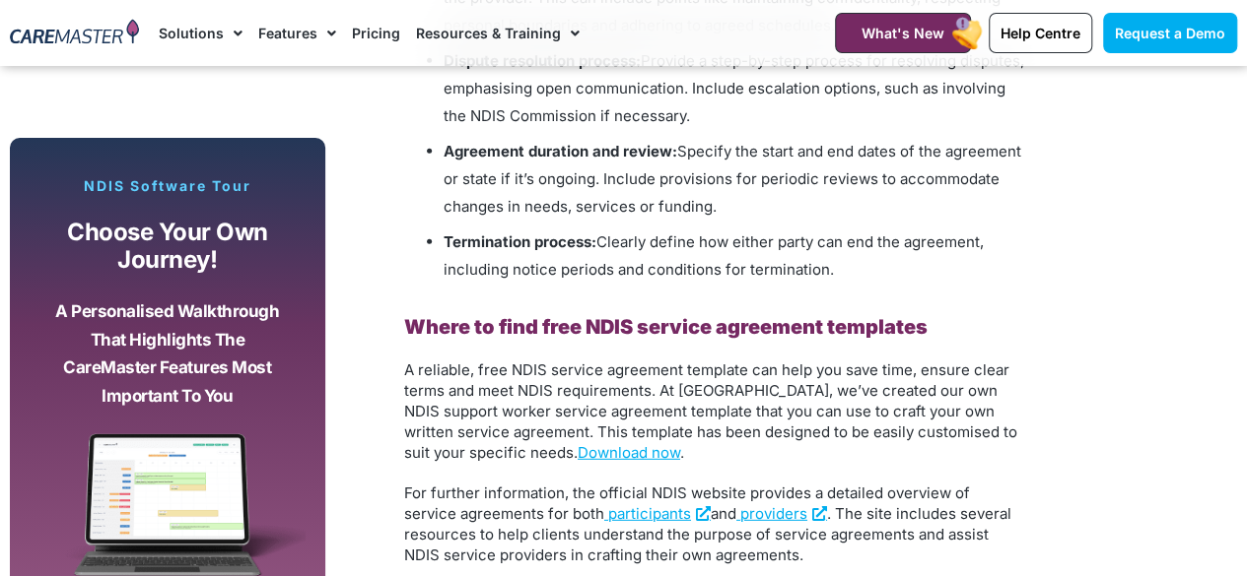
click at [610, 149] on b "Agreement duration and review:" at bounding box center [560, 151] width 234 height 19
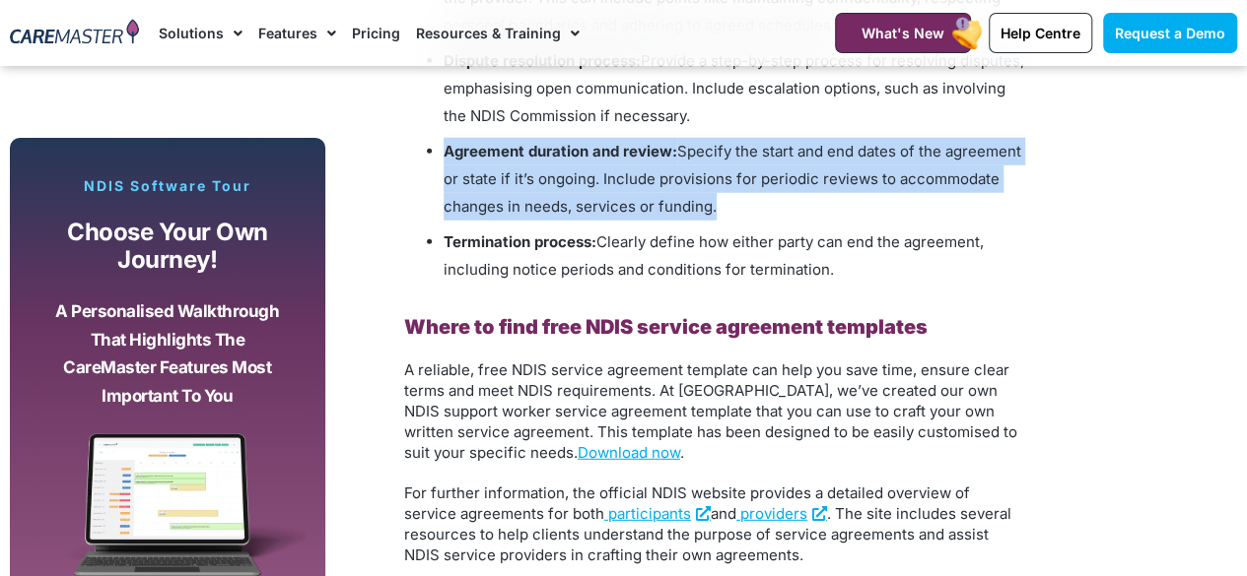
click at [610, 149] on b "Agreement duration and review:" at bounding box center [560, 151] width 234 height 19
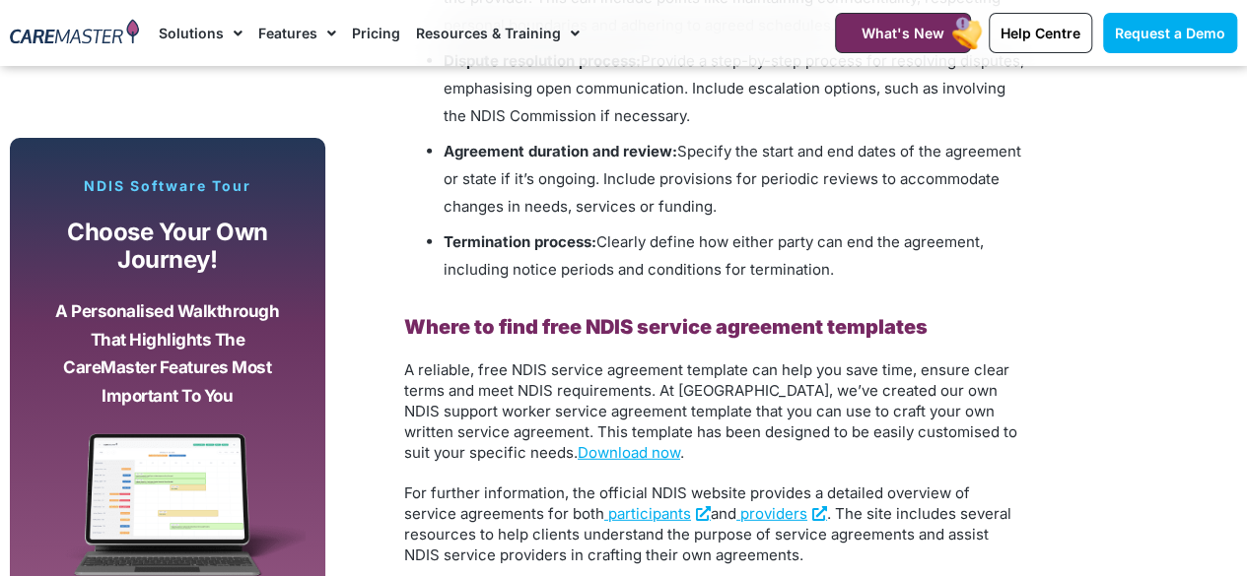
click at [599, 107] on span "Provide a step-by-step process for resolving disputes, emphasising open communi…" at bounding box center [733, 88] width 580 height 74
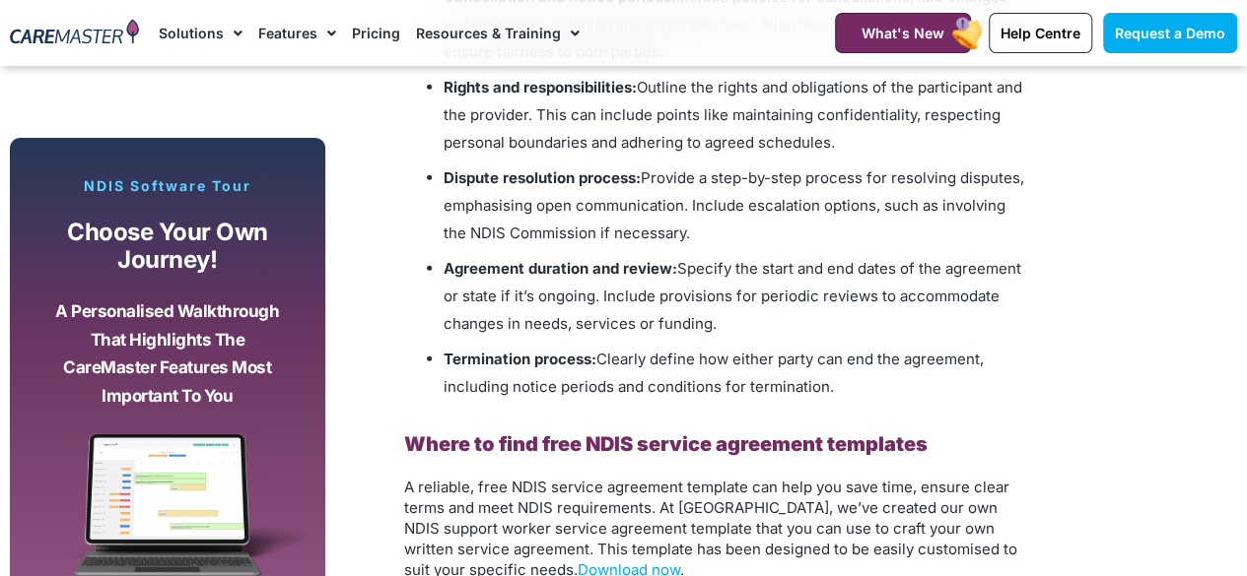
click at [660, 221] on li "Dispute resolution process: Provide a step-by-step process for resolving disput…" at bounding box center [733, 206] width 581 height 83
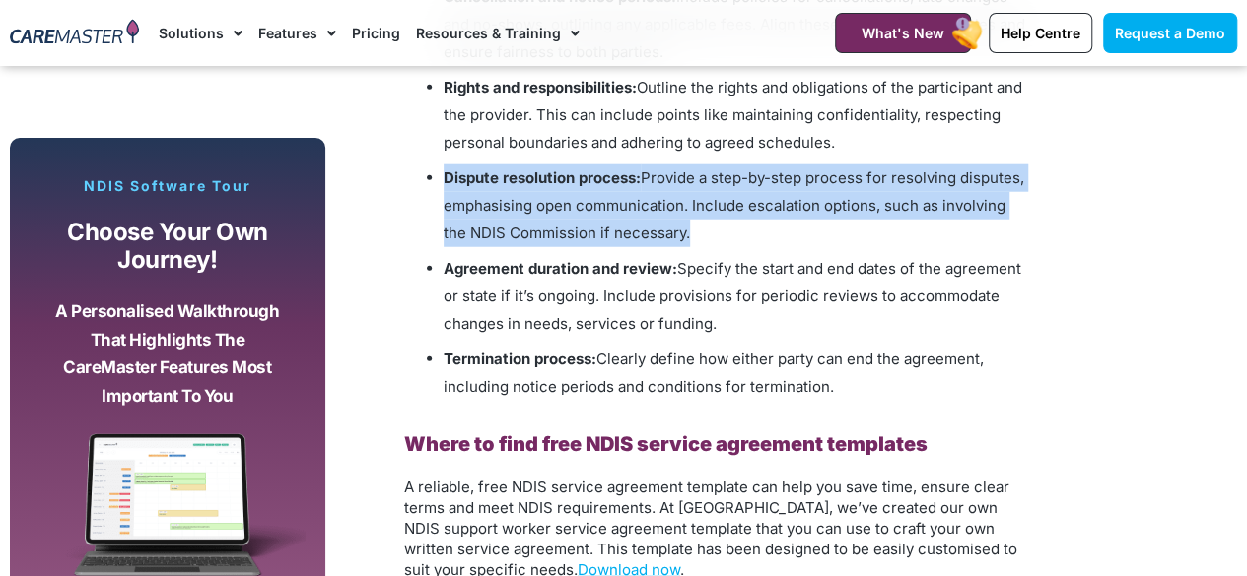
click at [660, 221] on li "Dispute resolution process: Provide a step-by-step process for resolving disput…" at bounding box center [733, 206] width 581 height 83
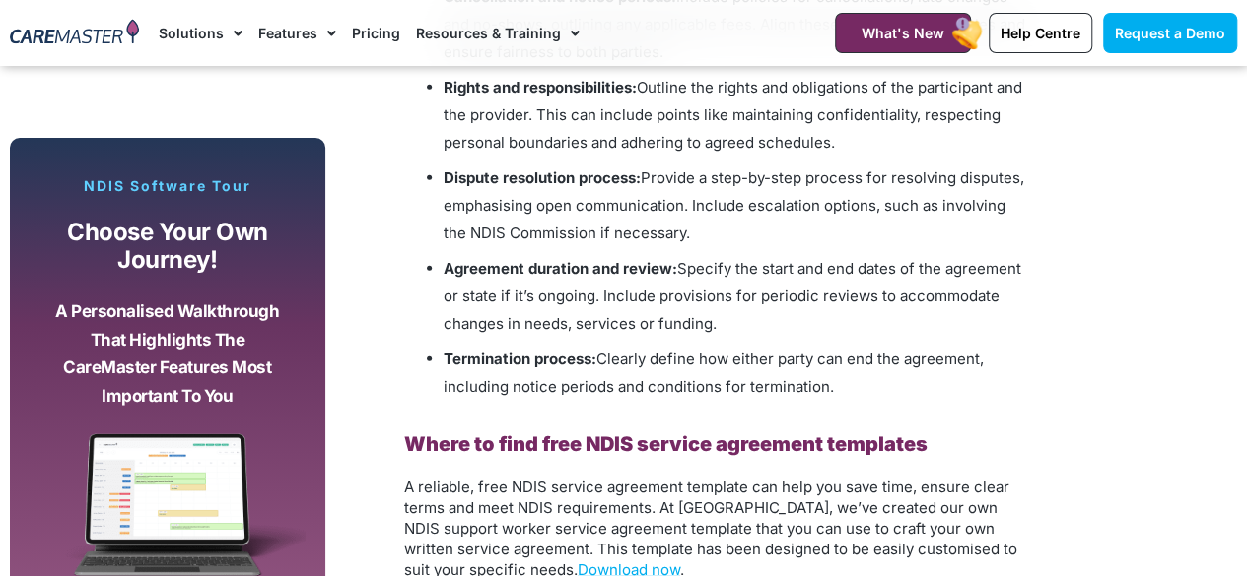
click at [626, 113] on span "Outline the rights and obligations of the participant and the provider. This ca…" at bounding box center [732, 115] width 578 height 74
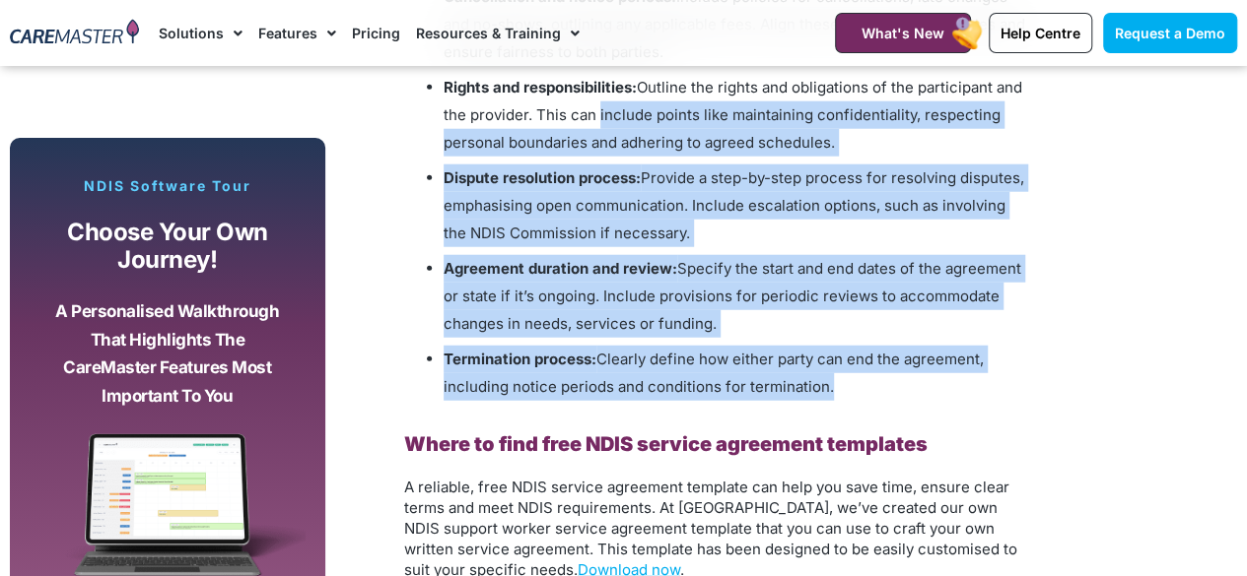
drag, startPoint x: 626, startPoint y: 113, endPoint x: 836, endPoint y: 375, distance: 335.8
click at [836, 375] on ul "Participant and provider details: Include the full names, contact details and N…" at bounding box center [714, 56] width 621 height 690
click at [836, 375] on li "Termination process: Clearly define how either party can end the agreement, inc…" at bounding box center [733, 373] width 581 height 55
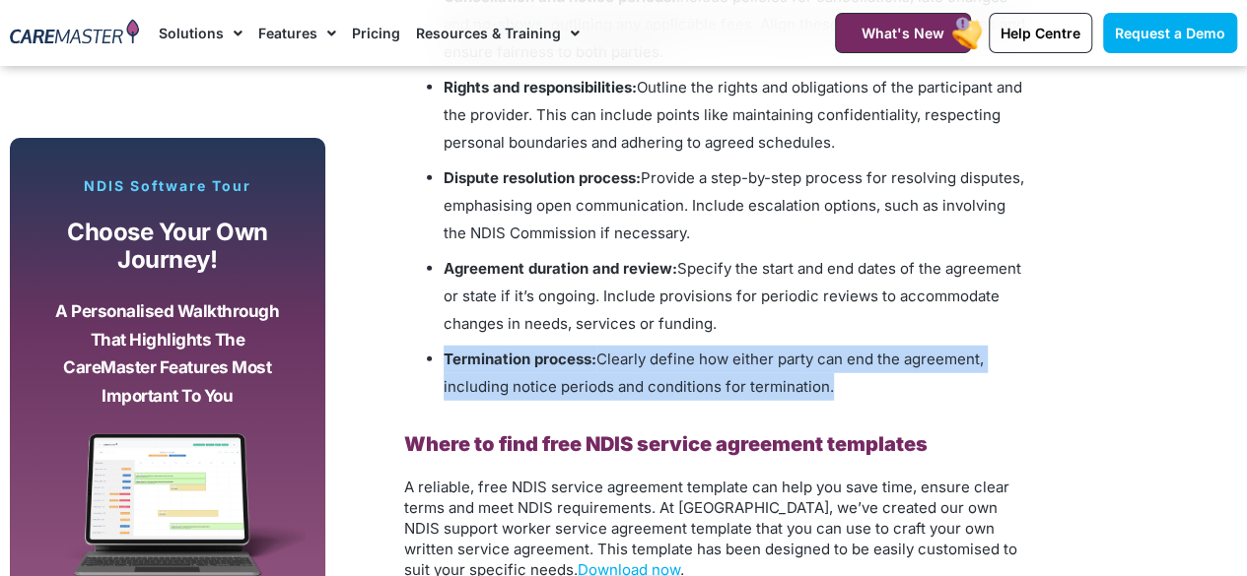
drag, startPoint x: 836, startPoint y: 375, endPoint x: 449, endPoint y: 360, distance: 386.6
click at [449, 360] on li "Termination process: Clearly define how either party can end the agreement, inc…" at bounding box center [733, 373] width 581 height 55
click at [449, 360] on b "Termination process:" at bounding box center [519, 359] width 153 height 19
drag, startPoint x: 449, startPoint y: 360, endPoint x: 861, endPoint y: 385, distance: 412.7
click at [861, 385] on li "Termination process: Clearly define how either party can end the agreement, inc…" at bounding box center [733, 373] width 581 height 55
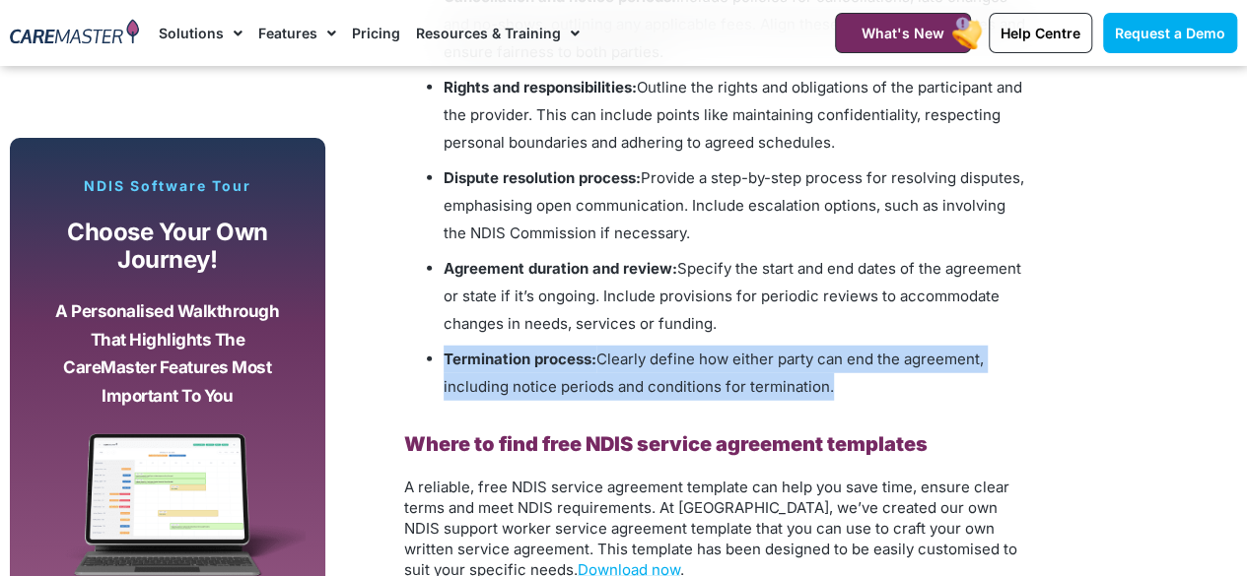
click at [861, 385] on li "Termination process: Clearly define how either party can end the agreement, inc…" at bounding box center [733, 373] width 581 height 55
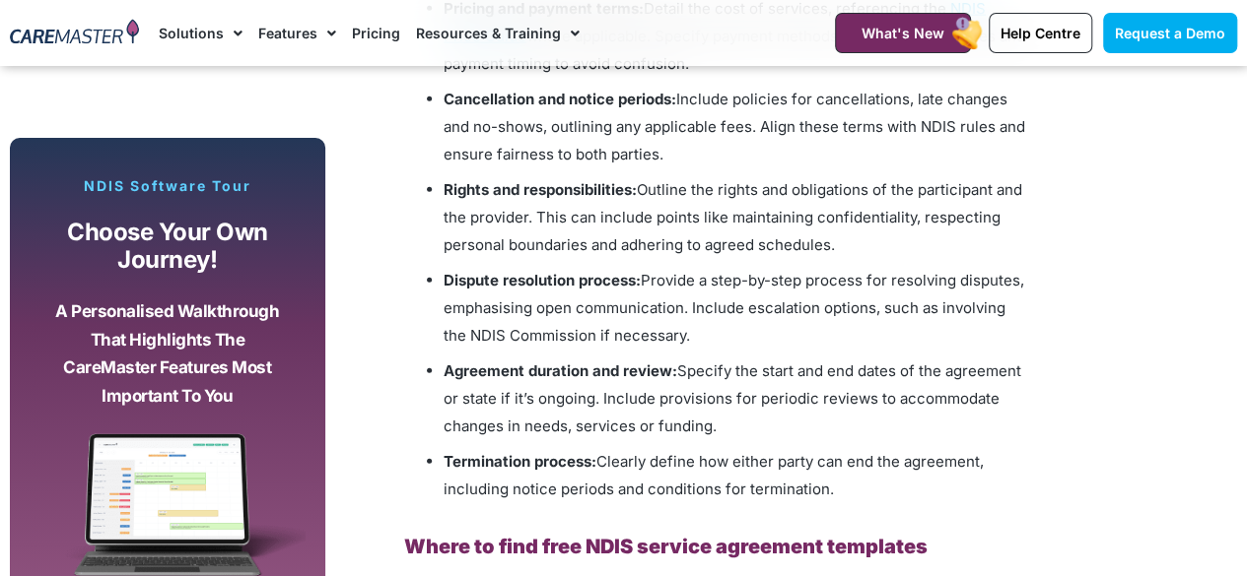
scroll to position [2377, 0]
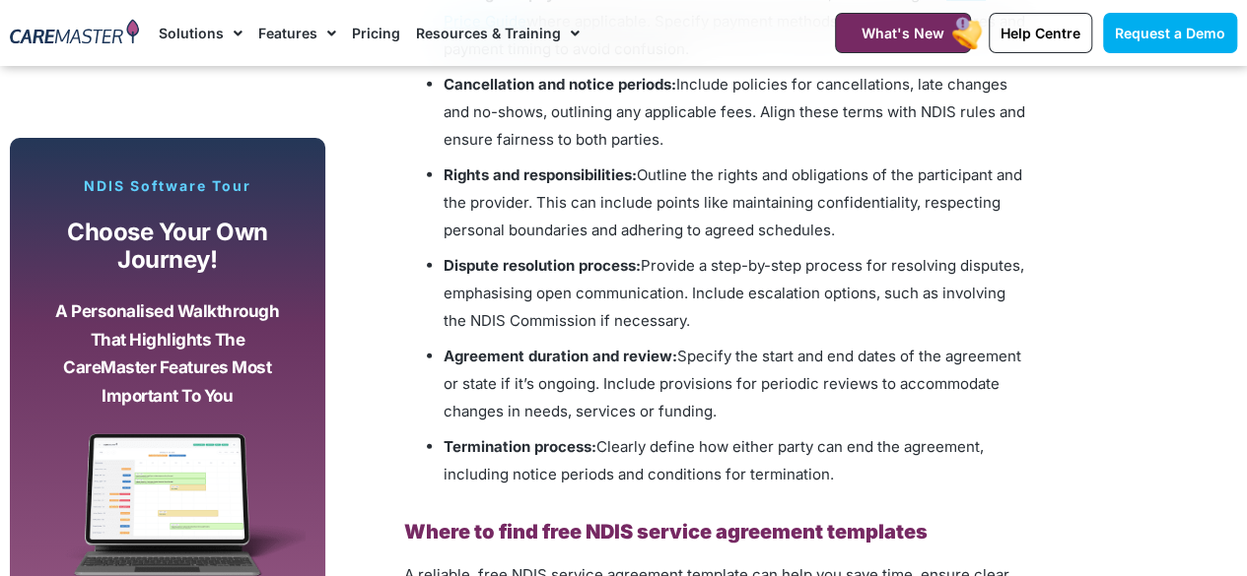
click at [615, 93] on li "Cancellation and notice periods: Include policies for cancellations, late chang…" at bounding box center [733, 112] width 581 height 83
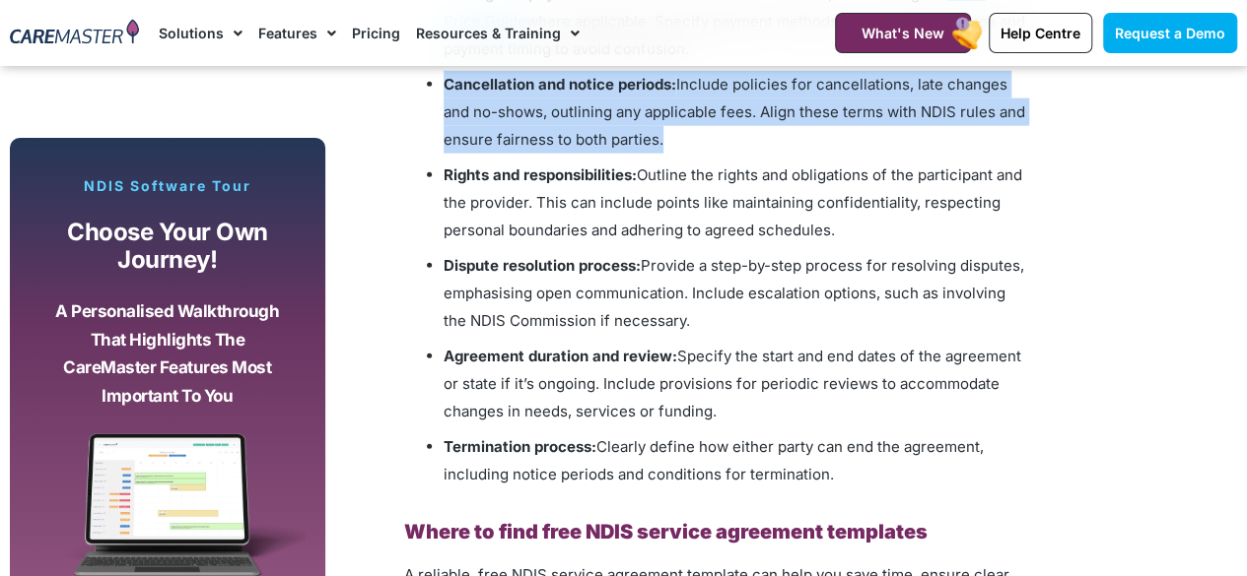
click at [615, 93] on li "Cancellation and notice periods: Include policies for cancellations, late chang…" at bounding box center [733, 112] width 581 height 83
click at [650, 114] on span "Include policies for cancellations, late changes and no-shows, outlining any ap…" at bounding box center [733, 112] width 581 height 74
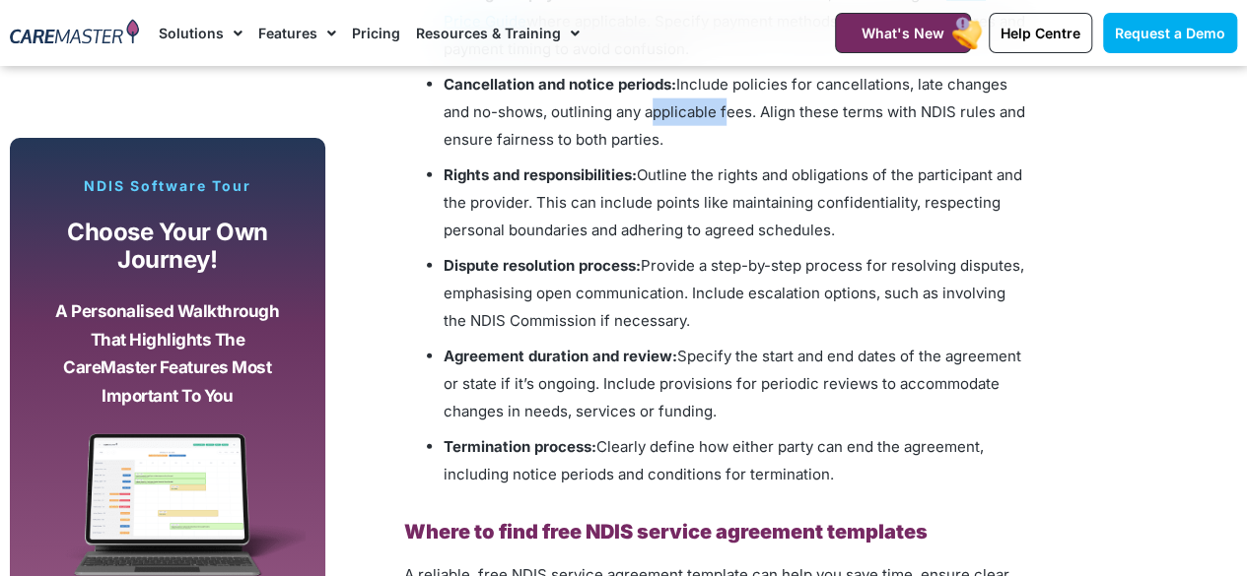
click at [650, 114] on span "Include policies for cancellations, late changes and no-shows, outlining any ap…" at bounding box center [733, 112] width 581 height 74
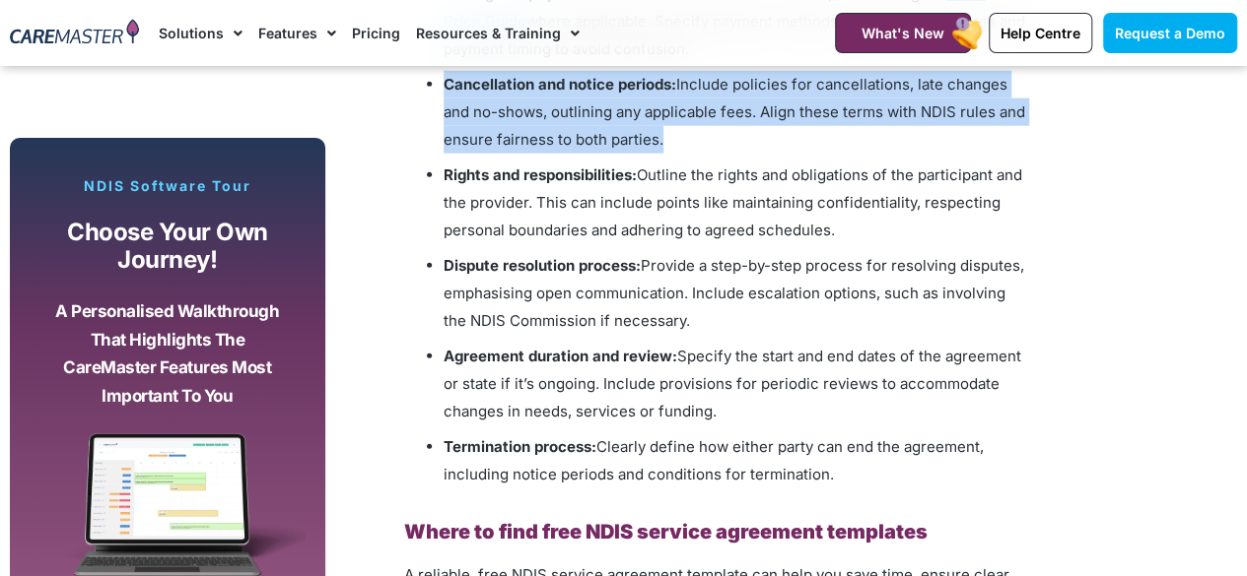
click at [650, 114] on span "Include policies for cancellations, late changes and no-shows, outlining any ap…" at bounding box center [733, 112] width 581 height 74
click at [515, 124] on li "Cancellation and notice periods: Include policies for cancellations, late chang…" at bounding box center [733, 112] width 581 height 83
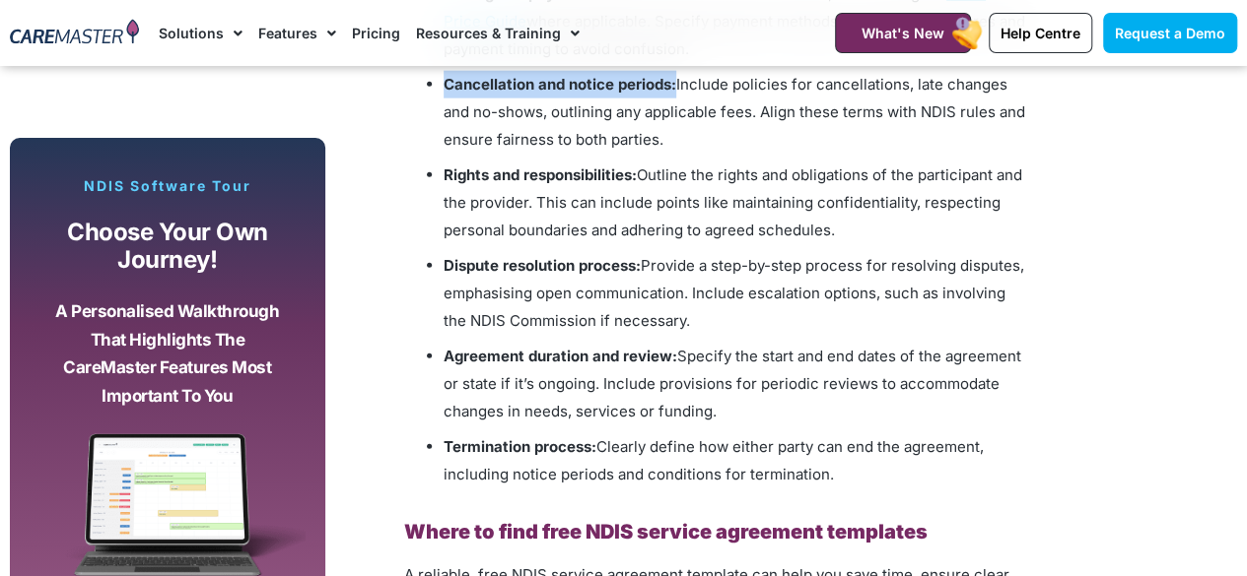
drag, startPoint x: 444, startPoint y: 80, endPoint x: 678, endPoint y: 89, distance: 233.7
click at [678, 89] on li "Cancellation and notice periods: Include policies for cancellations, late chang…" at bounding box center [733, 112] width 581 height 83
copy b "Cancellation and notice periods:"
click at [769, 103] on span "Include policies for cancellations, late changes and no-shows, outlining any ap…" at bounding box center [733, 112] width 581 height 74
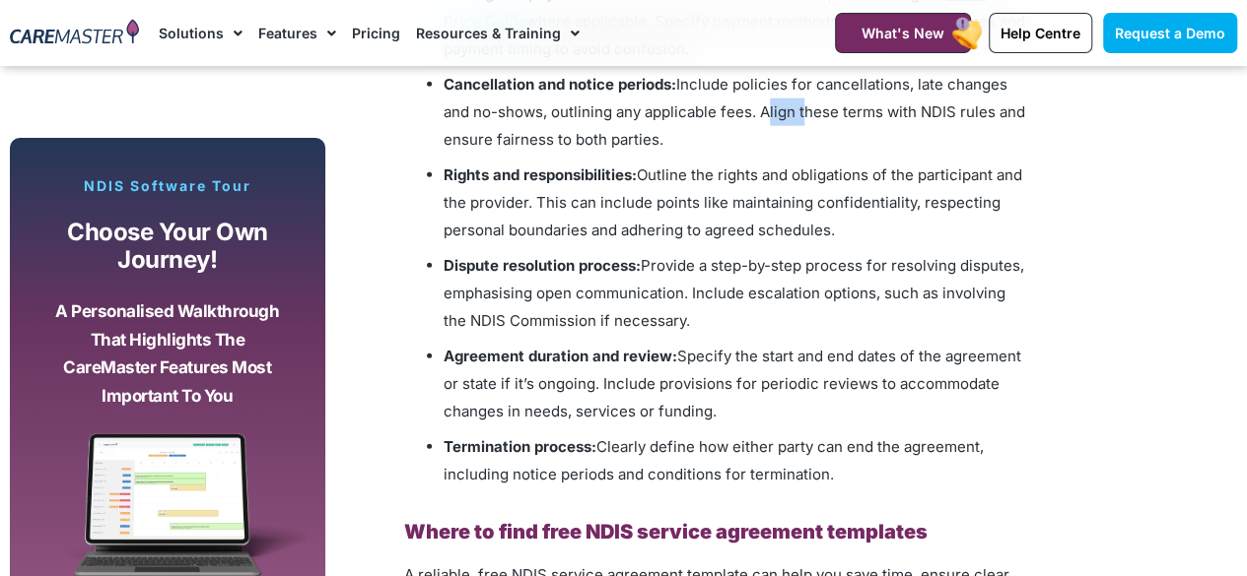
click at [769, 103] on span "Include policies for cancellations, late changes and no-shows, outlining any ap…" at bounding box center [733, 112] width 581 height 74
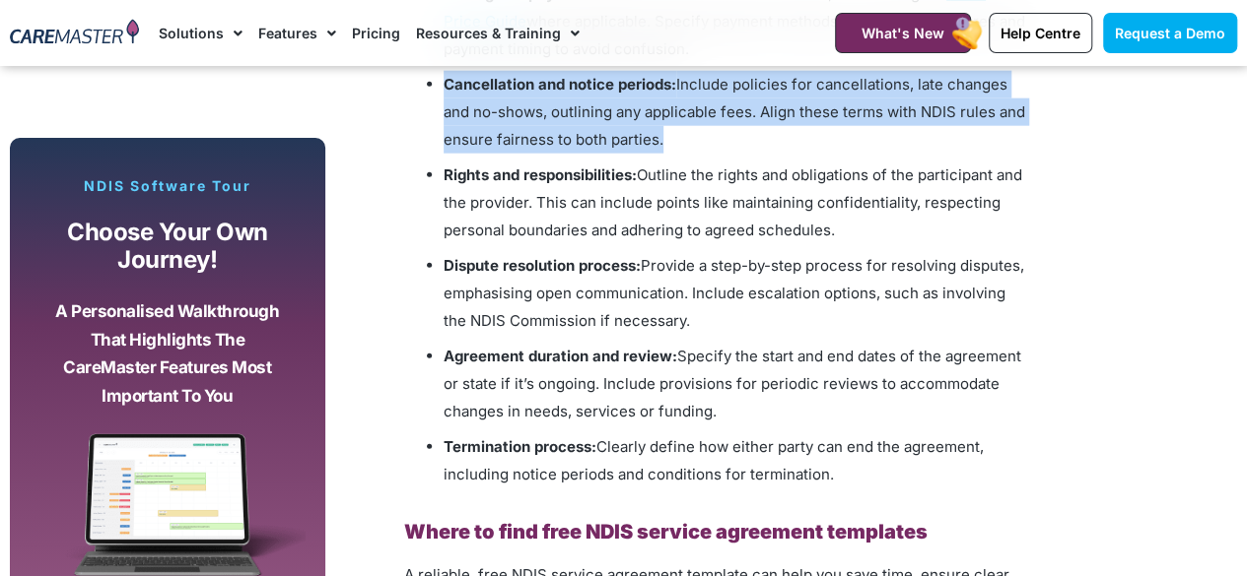
click at [769, 103] on span "Include policies for cancellations, late changes and no-shows, outlining any ap…" at bounding box center [733, 112] width 581 height 74
